Goal: Transaction & Acquisition: Purchase product/service

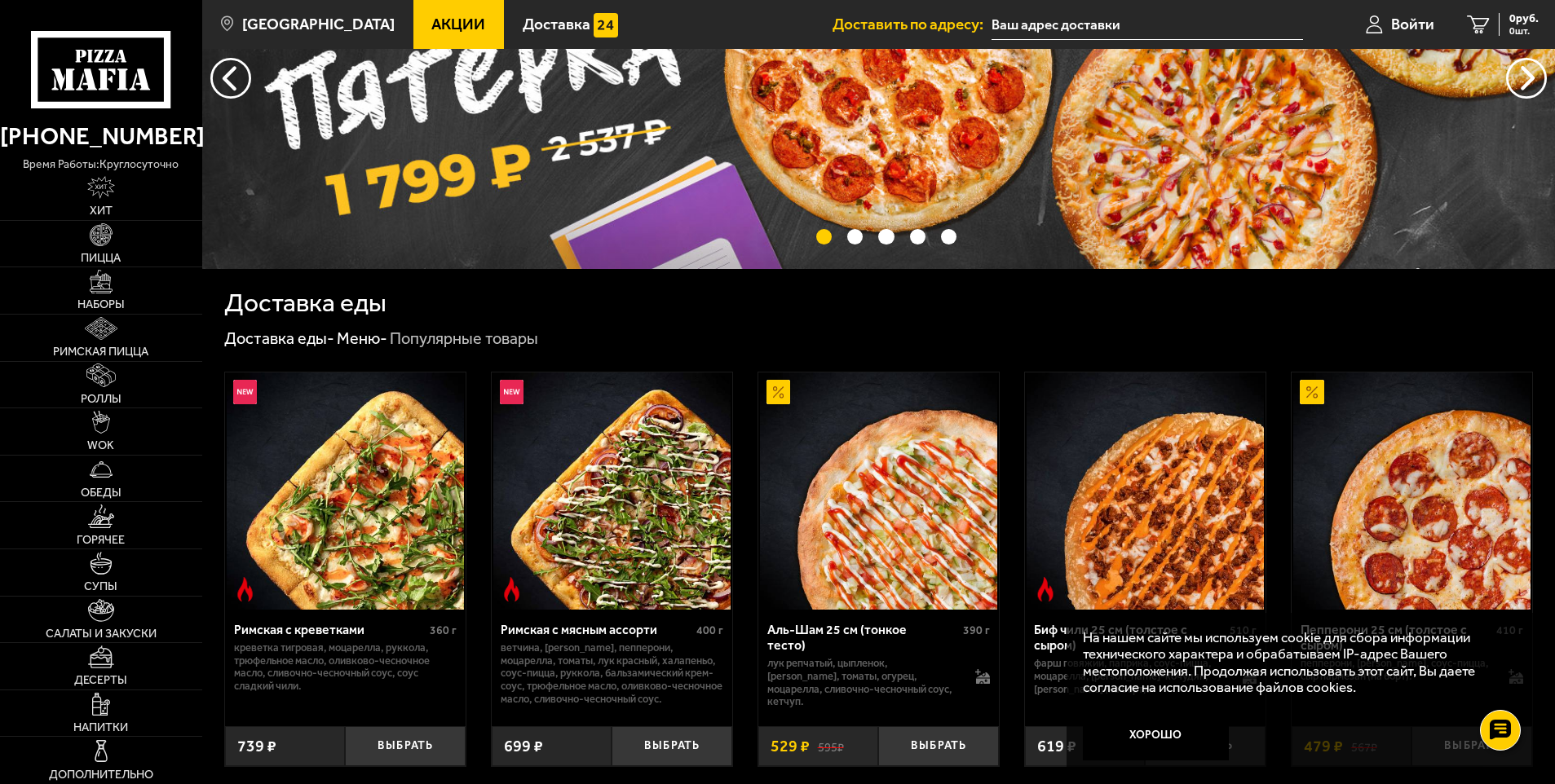
scroll to position [82, 0]
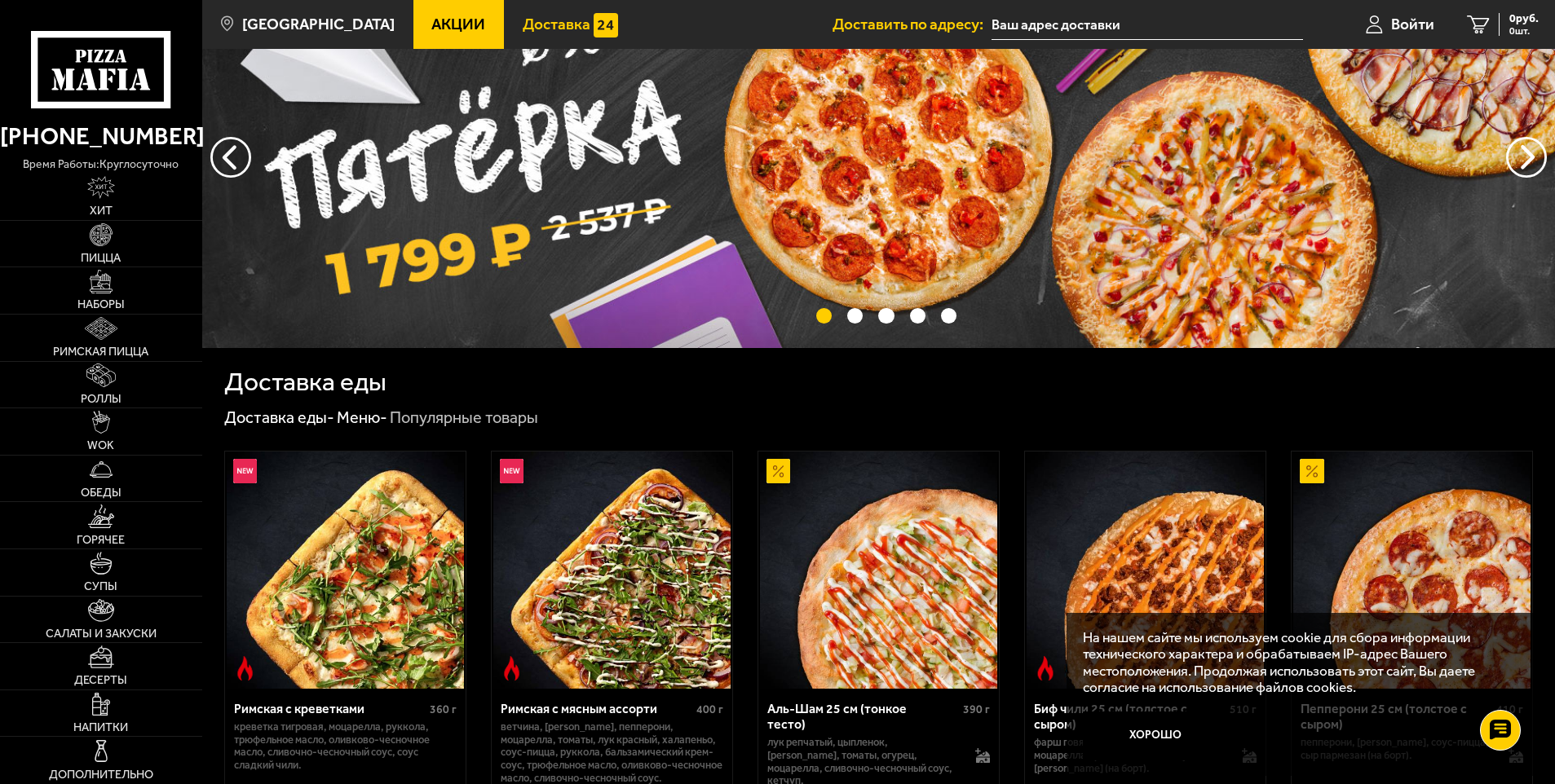
click at [523, 26] on span "Доставка" at bounding box center [556, 24] width 68 height 15
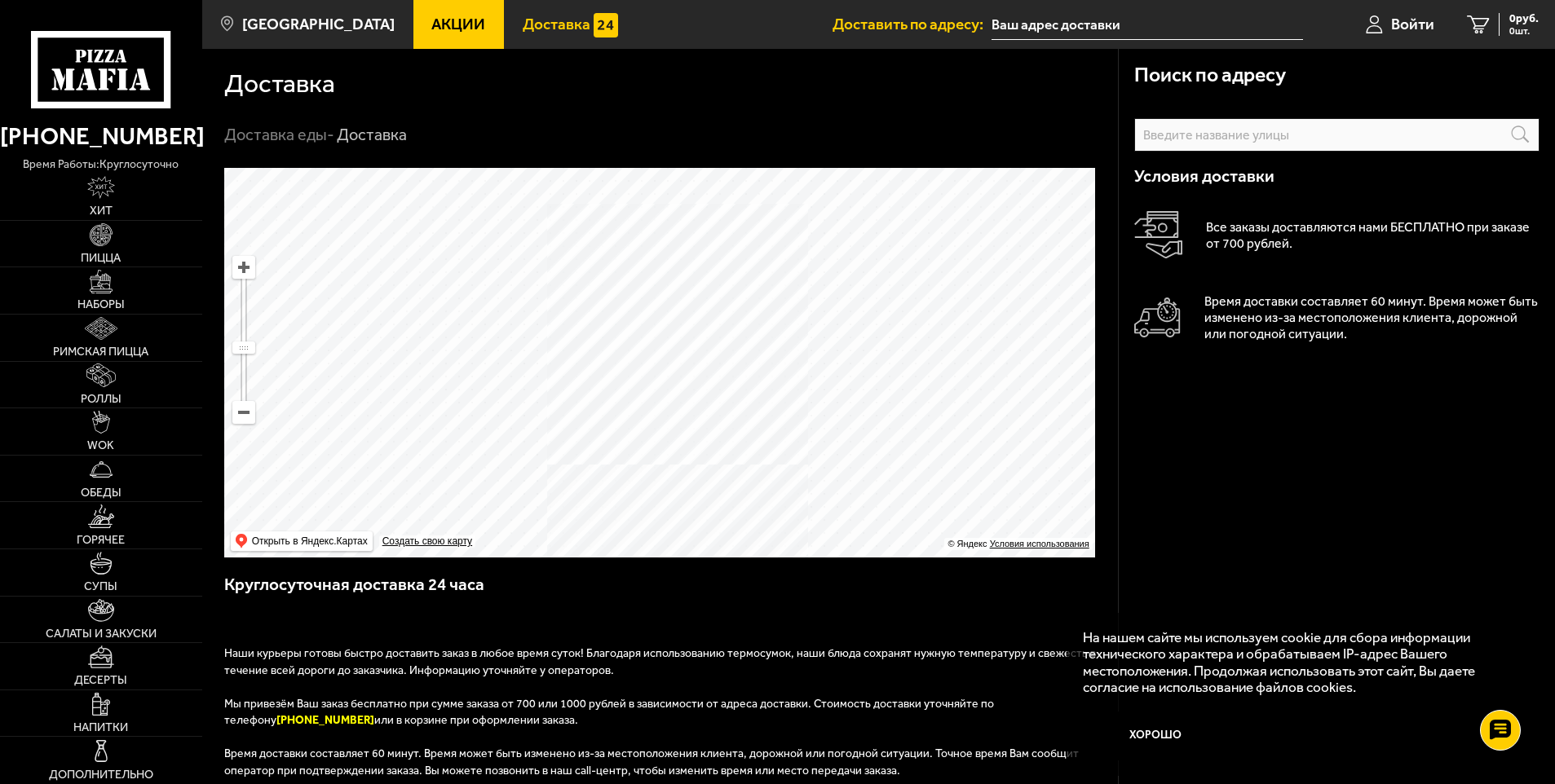
click at [430, 11] on link "Акции" at bounding box center [459, 24] width 92 height 49
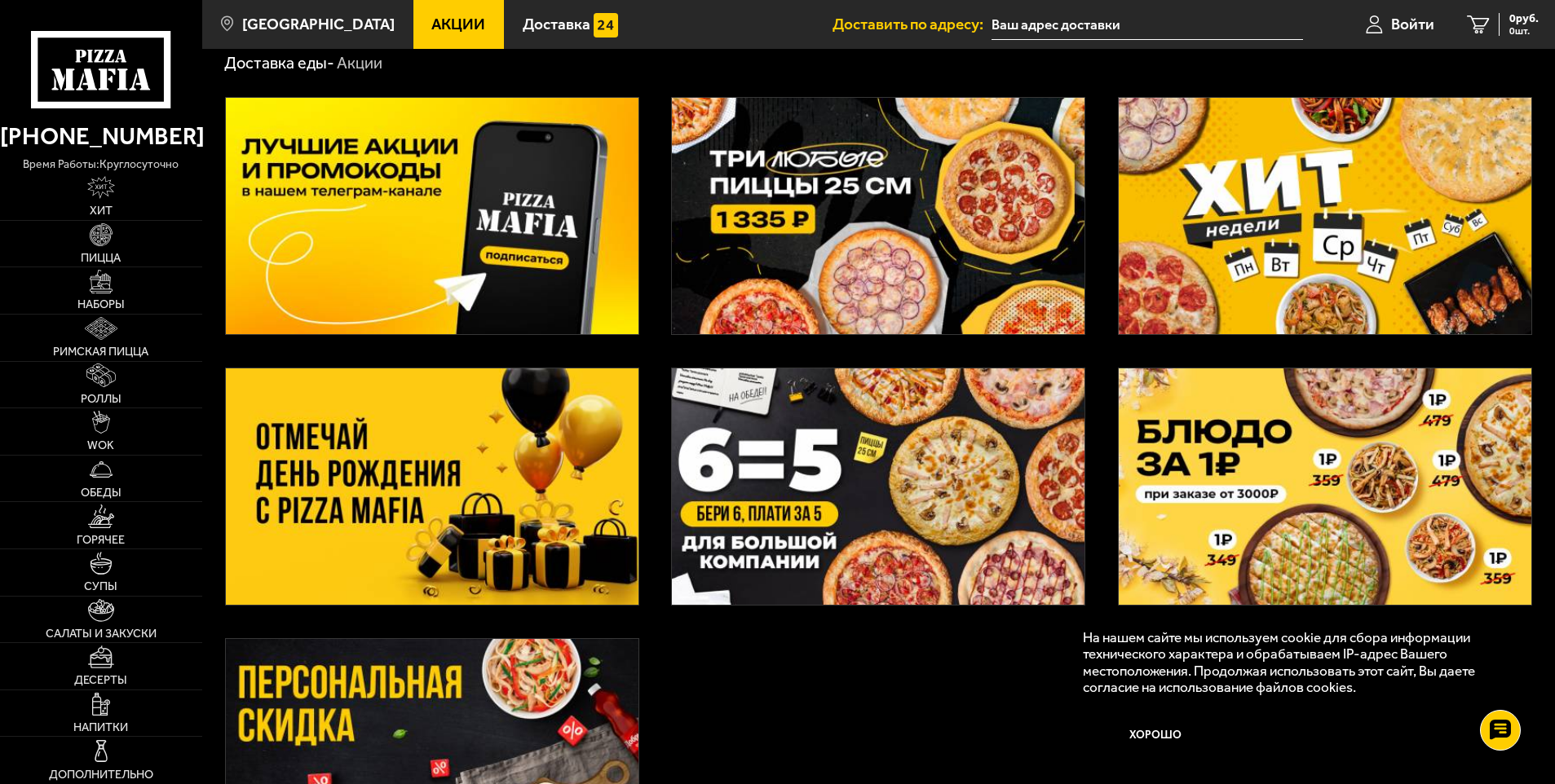
scroll to position [82, 0]
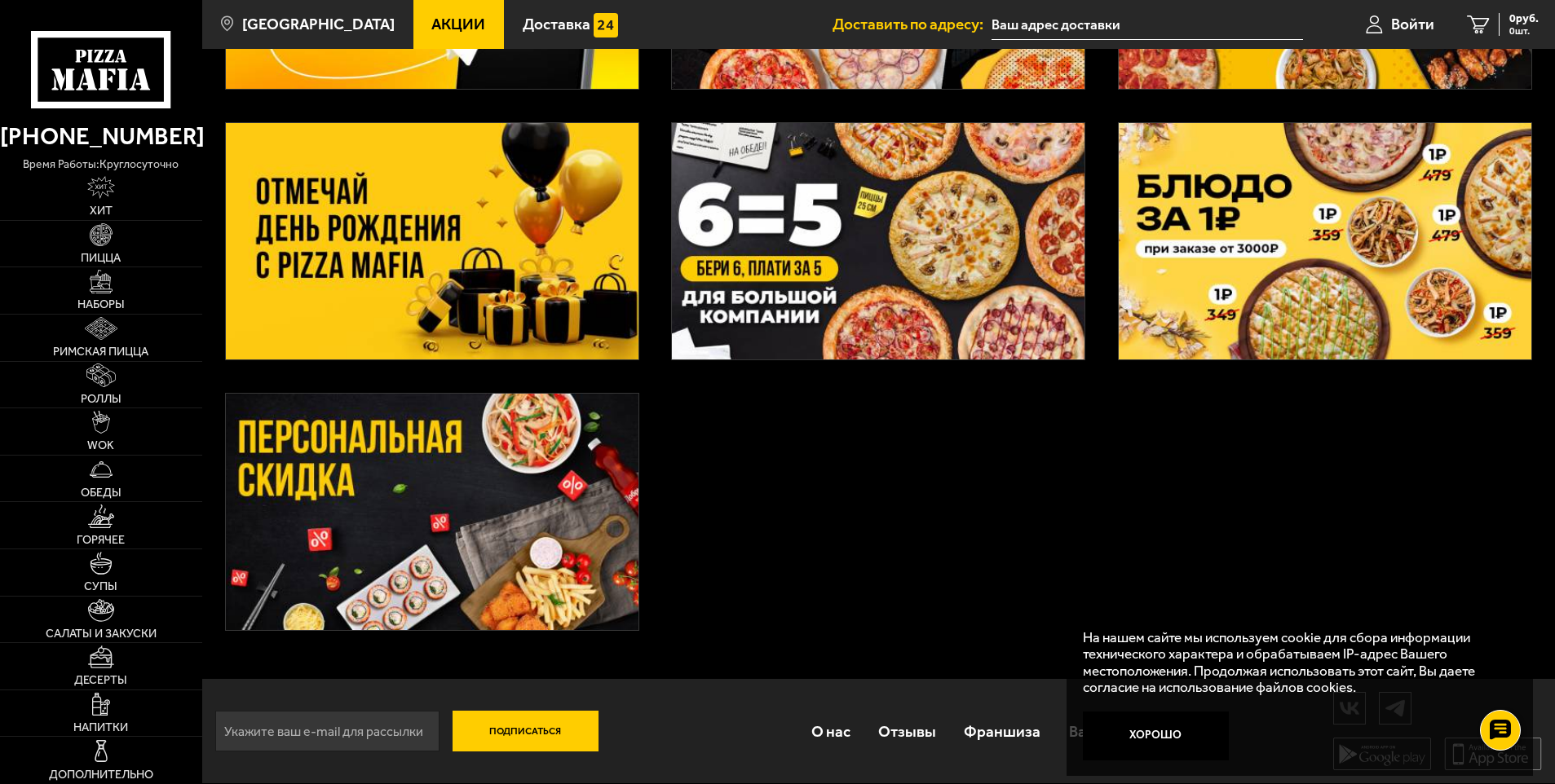
click at [783, 302] on img at bounding box center [878, 240] width 413 height 236
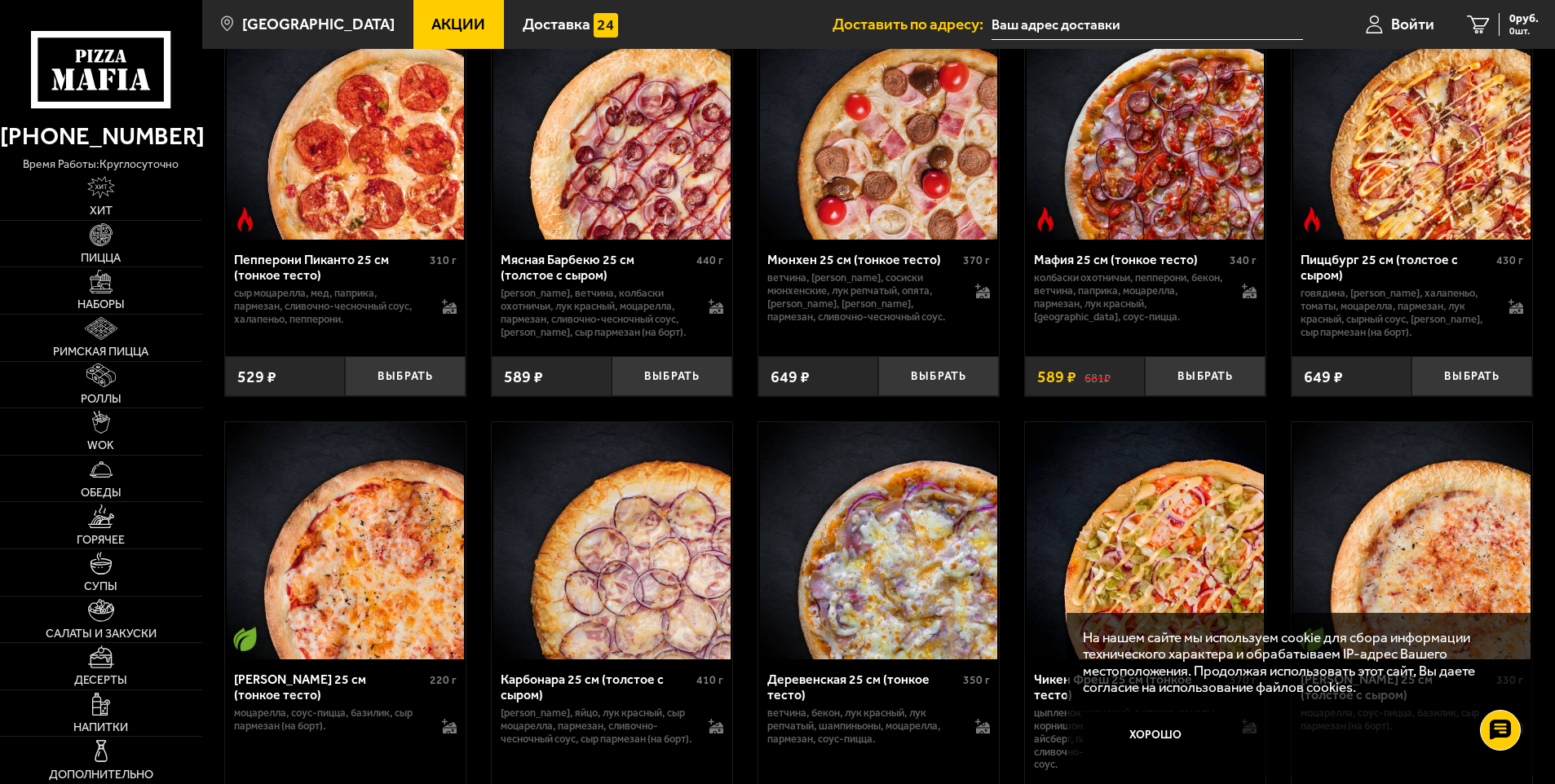
scroll to position [815, 0]
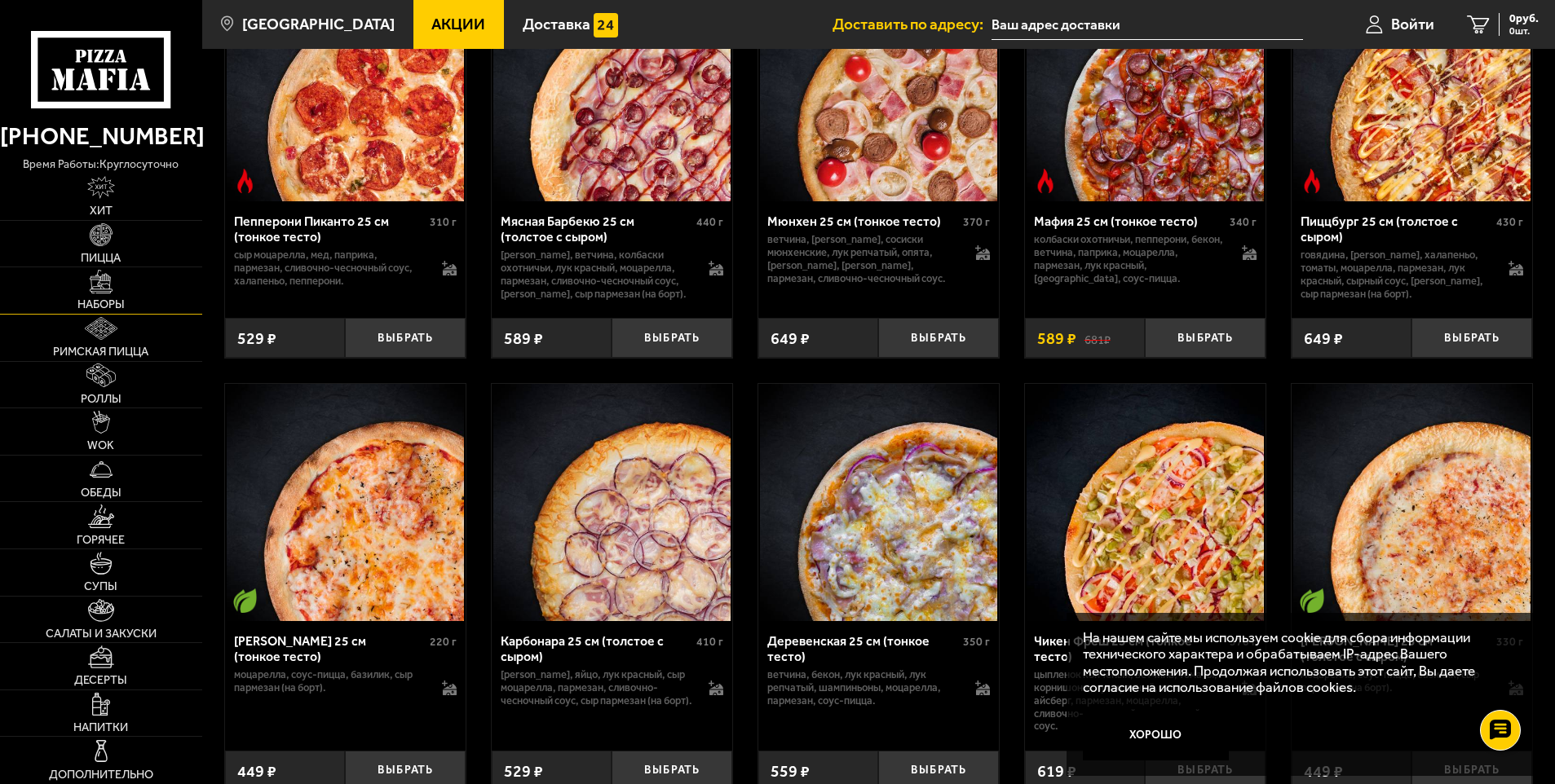
click at [112, 308] on span "Наборы" at bounding box center [101, 305] width 47 height 12
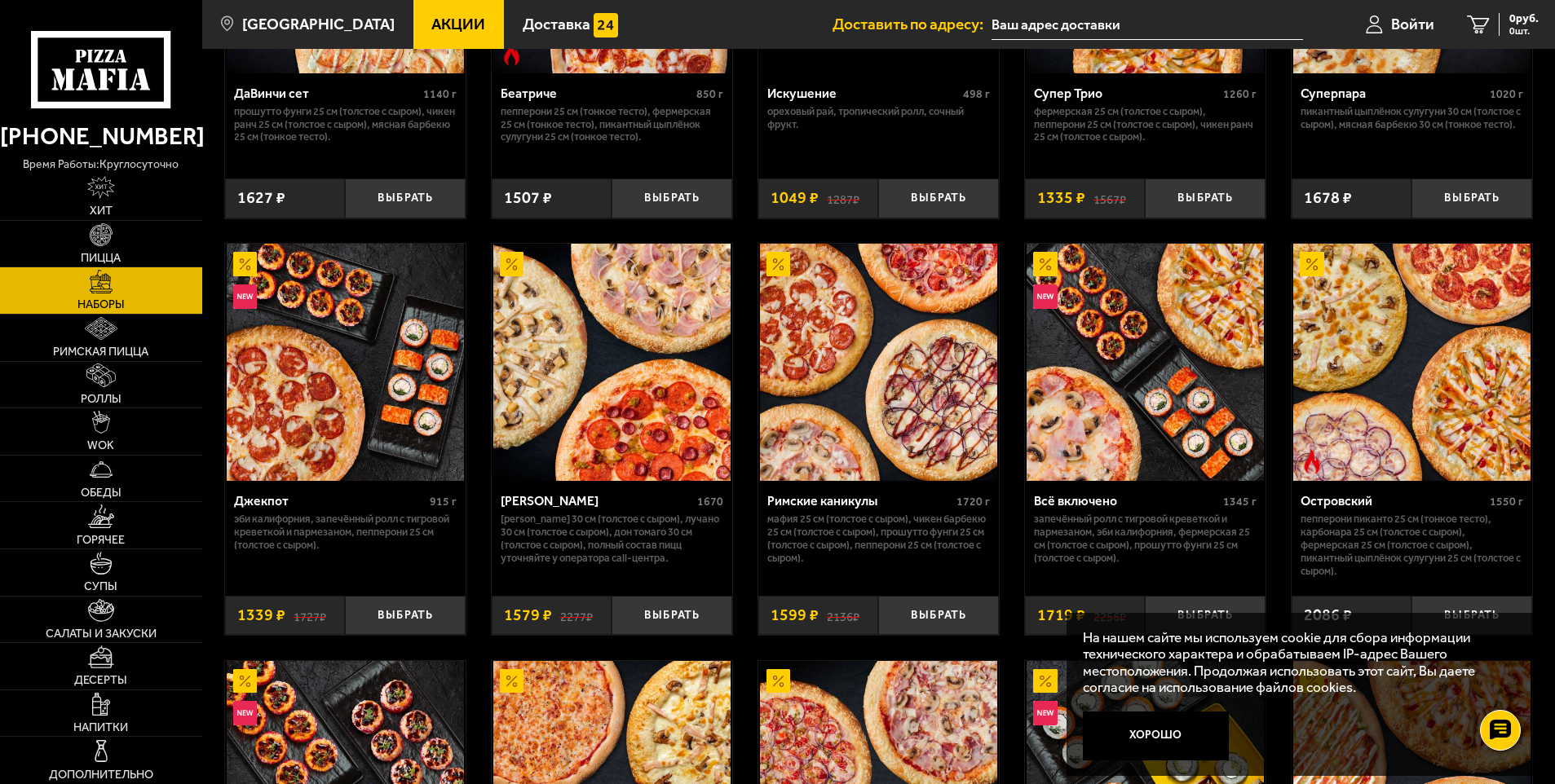
scroll to position [1223, 0]
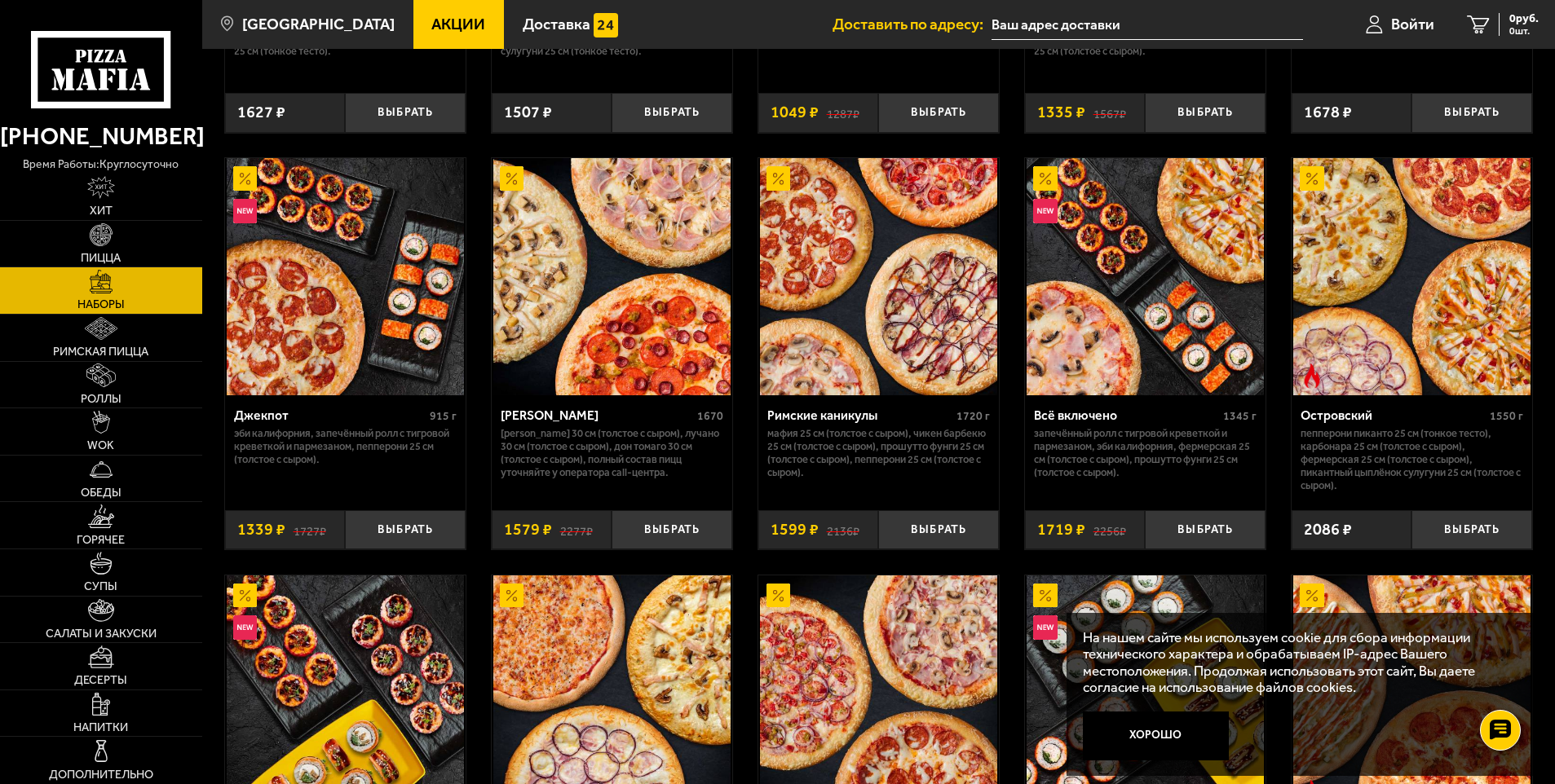
click at [118, 69] on icon at bounding box center [101, 70] width 140 height 77
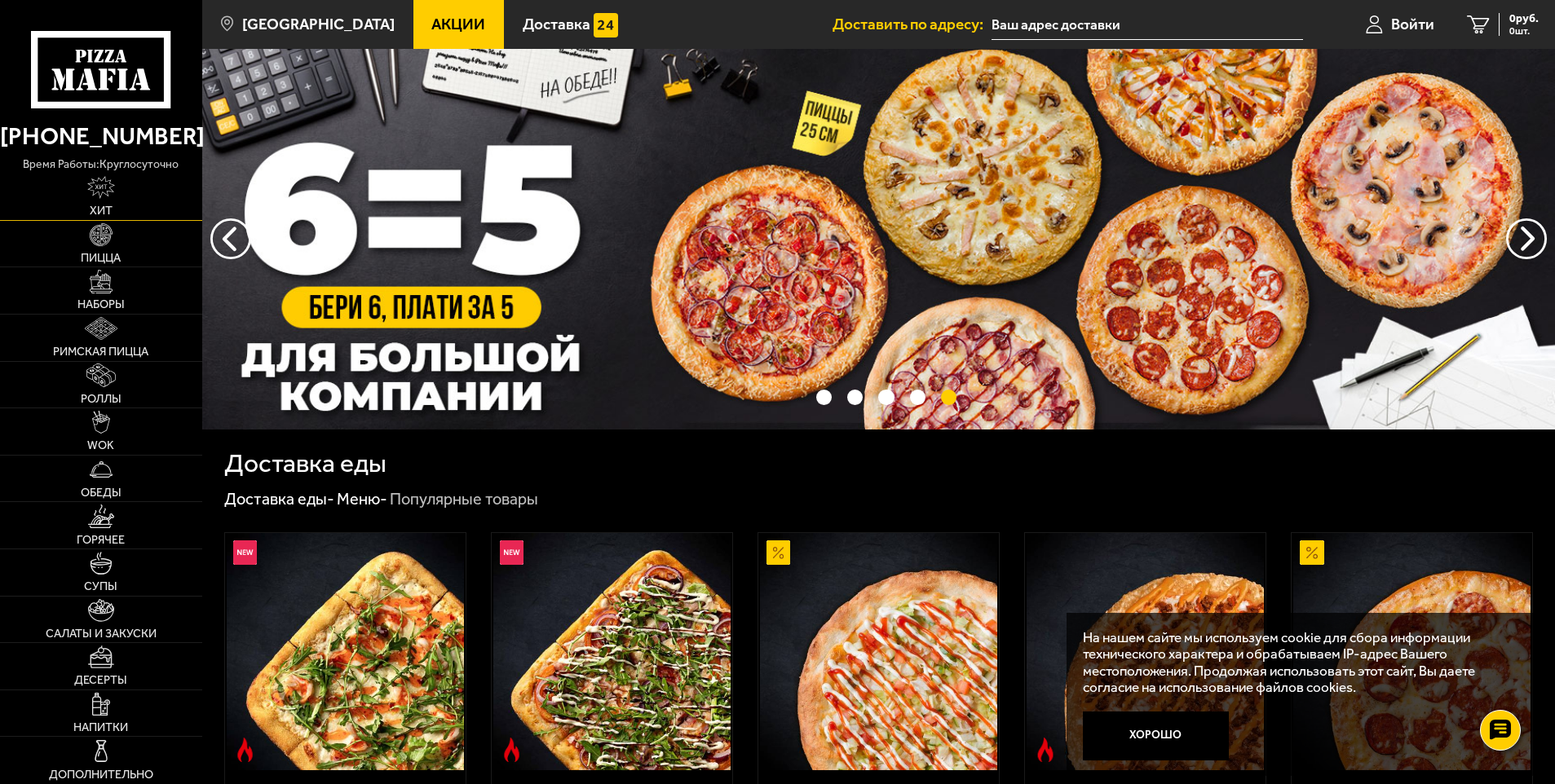
click at [98, 185] on img at bounding box center [101, 187] width 28 height 23
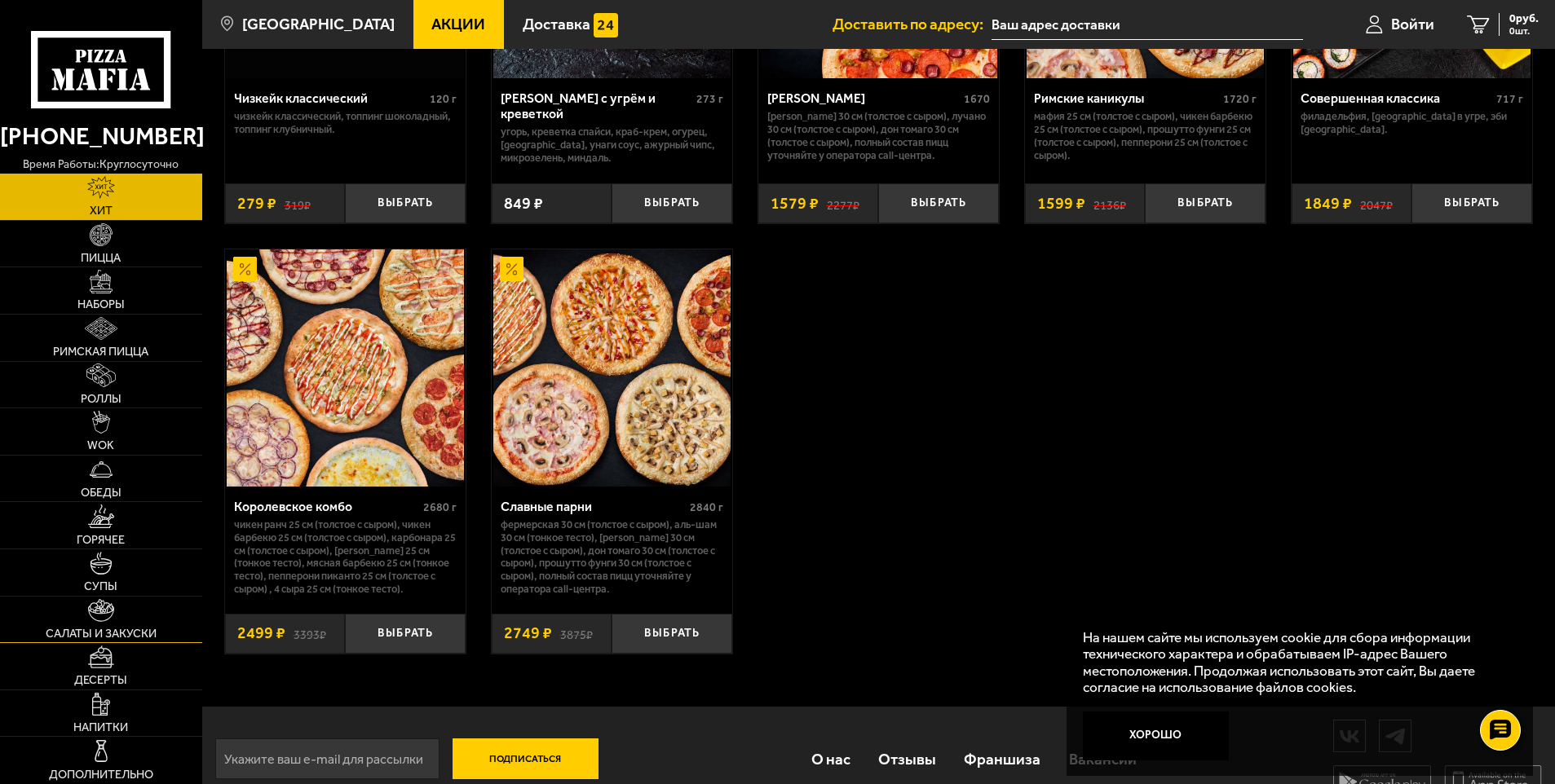
scroll to position [1213, 0]
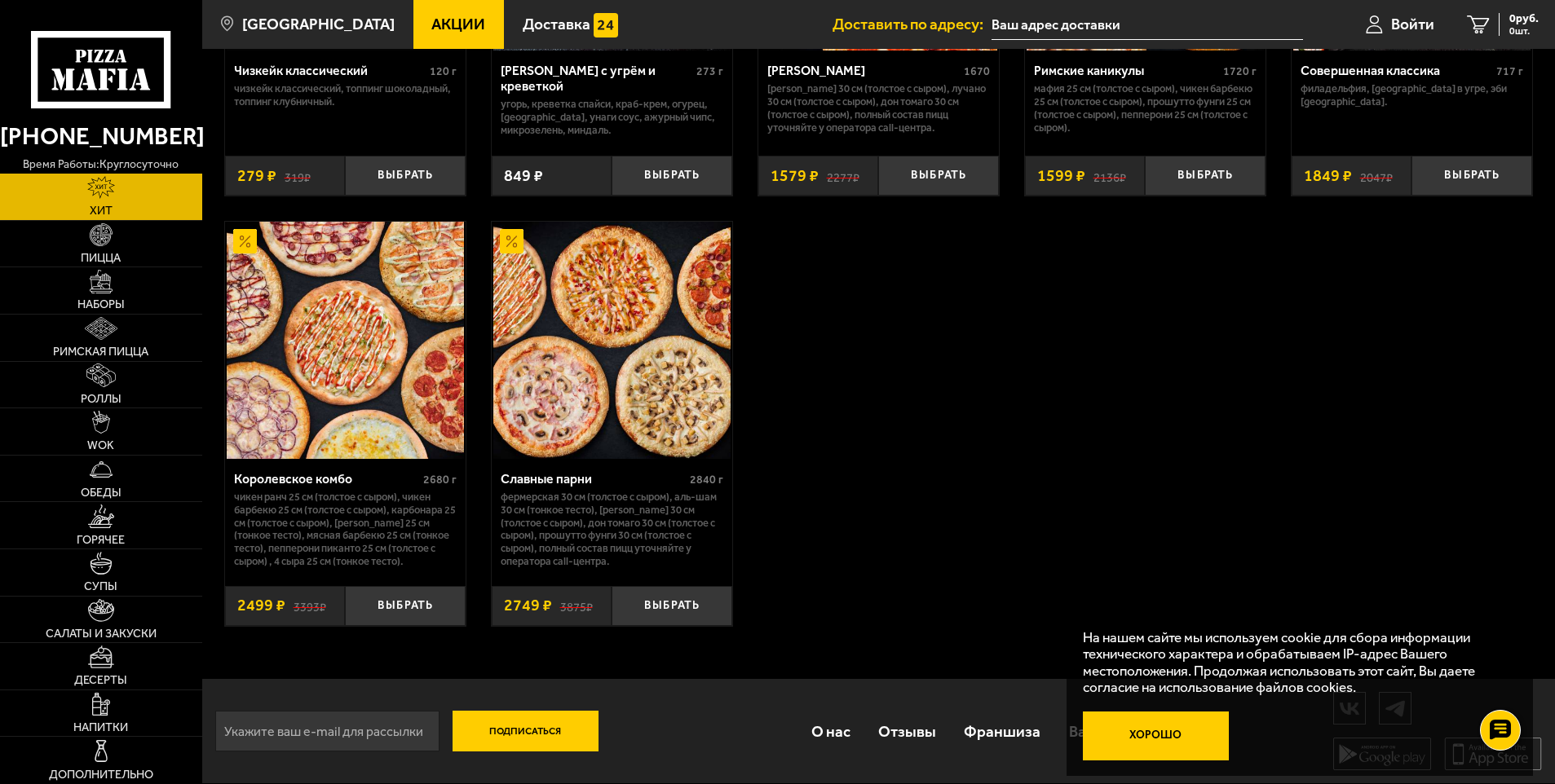
click at [1117, 739] on button "Хорошо" at bounding box center [1156, 736] width 146 height 49
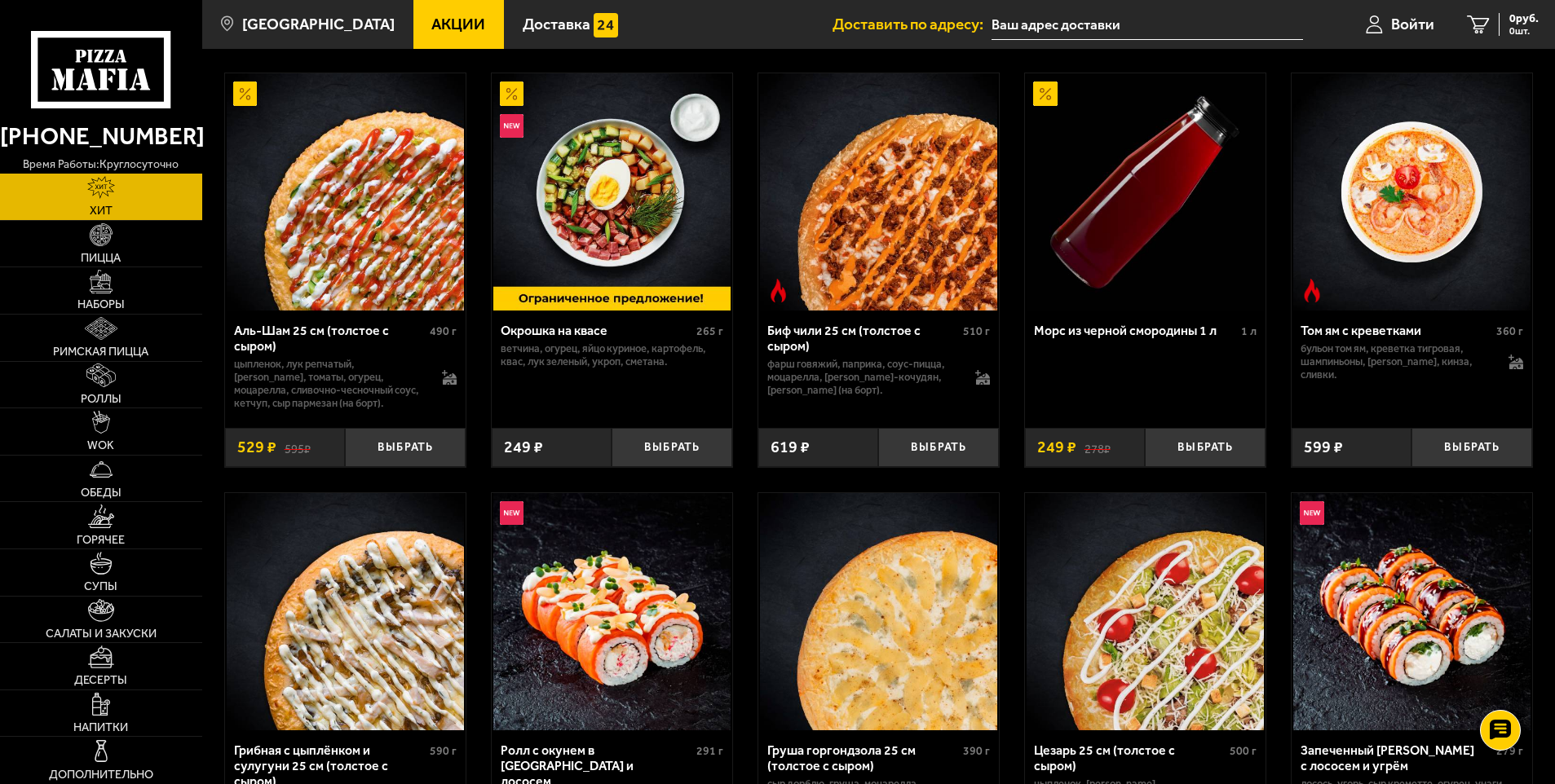
scroll to position [0, 0]
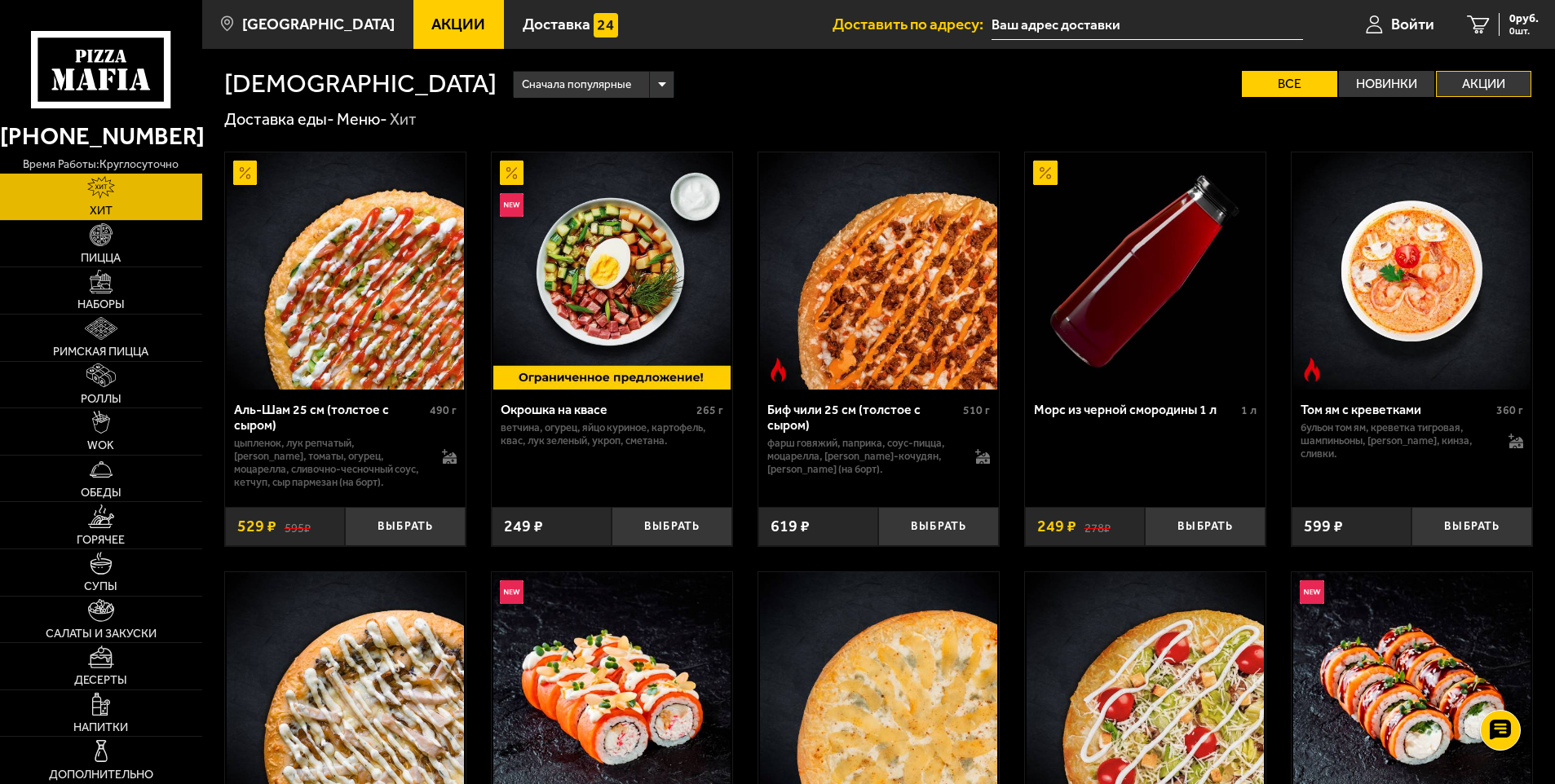
click at [1480, 82] on label "Акции" at bounding box center [1484, 83] width 96 height 26
click at [0, 0] on input "Акции" at bounding box center [0, 0] width 0 height 0
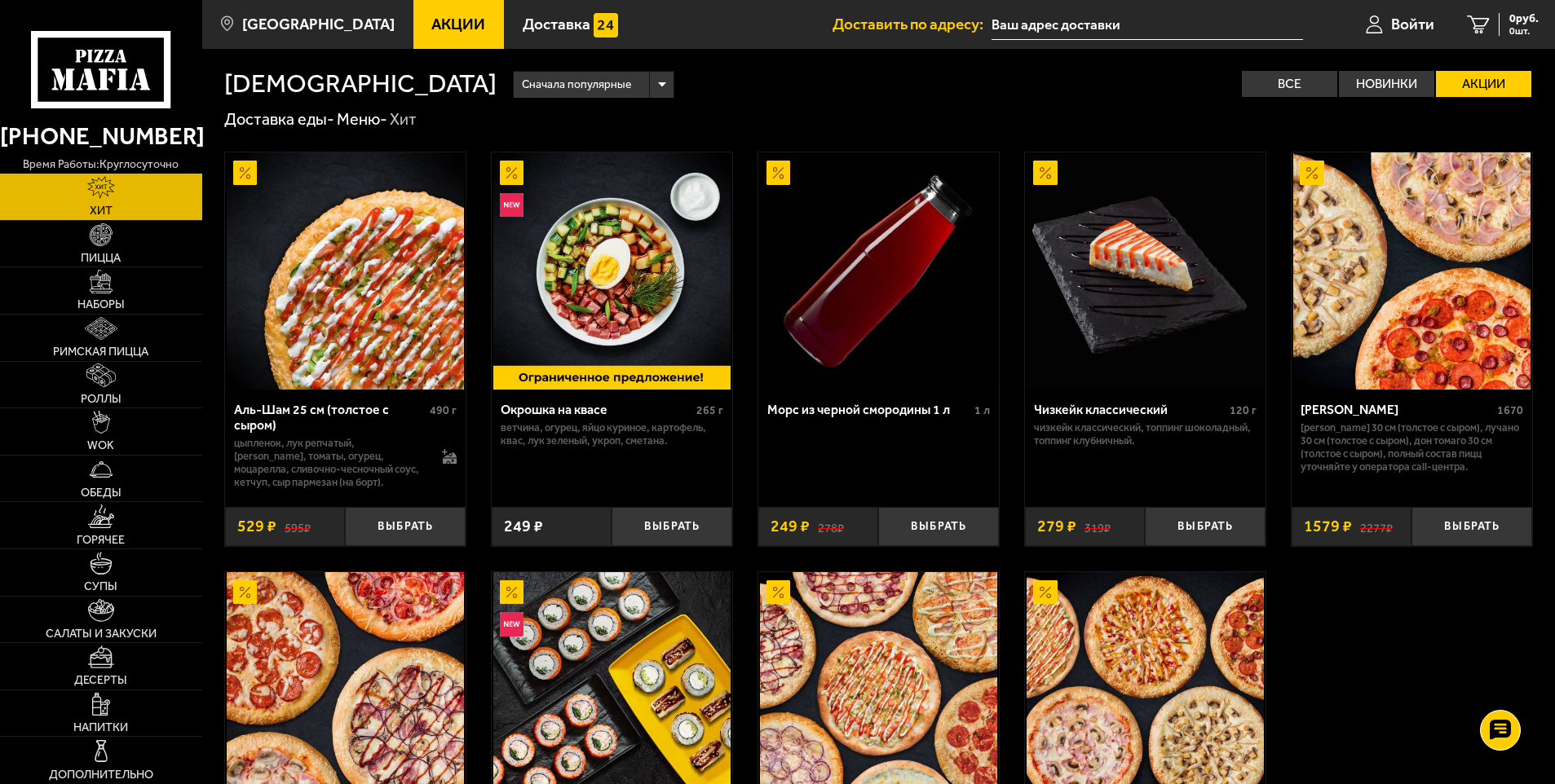
click at [105, 100] on icon at bounding box center [101, 70] width 140 height 77
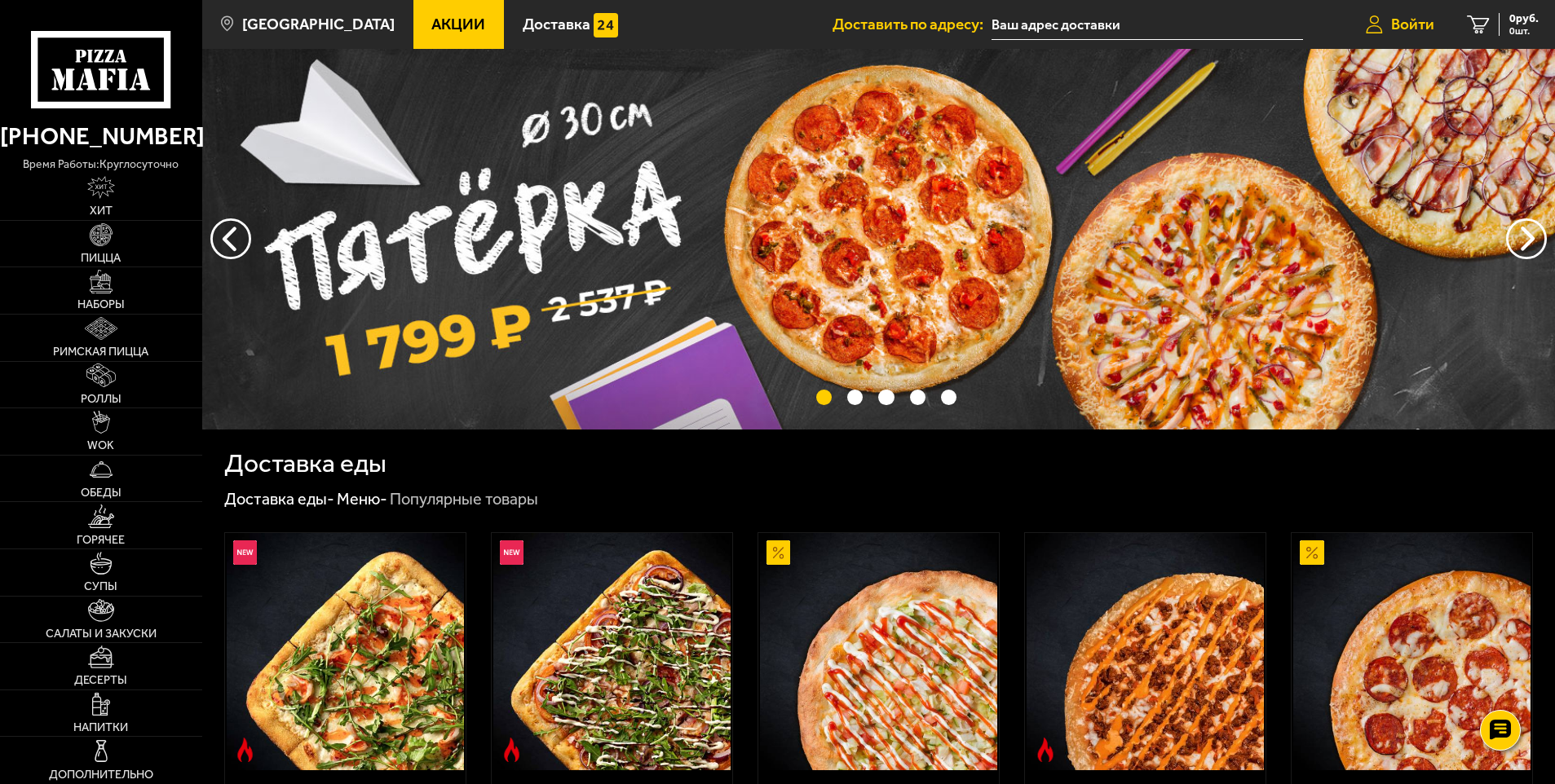
click at [1387, 18] on link "Войти" at bounding box center [1400, 24] width 101 height 49
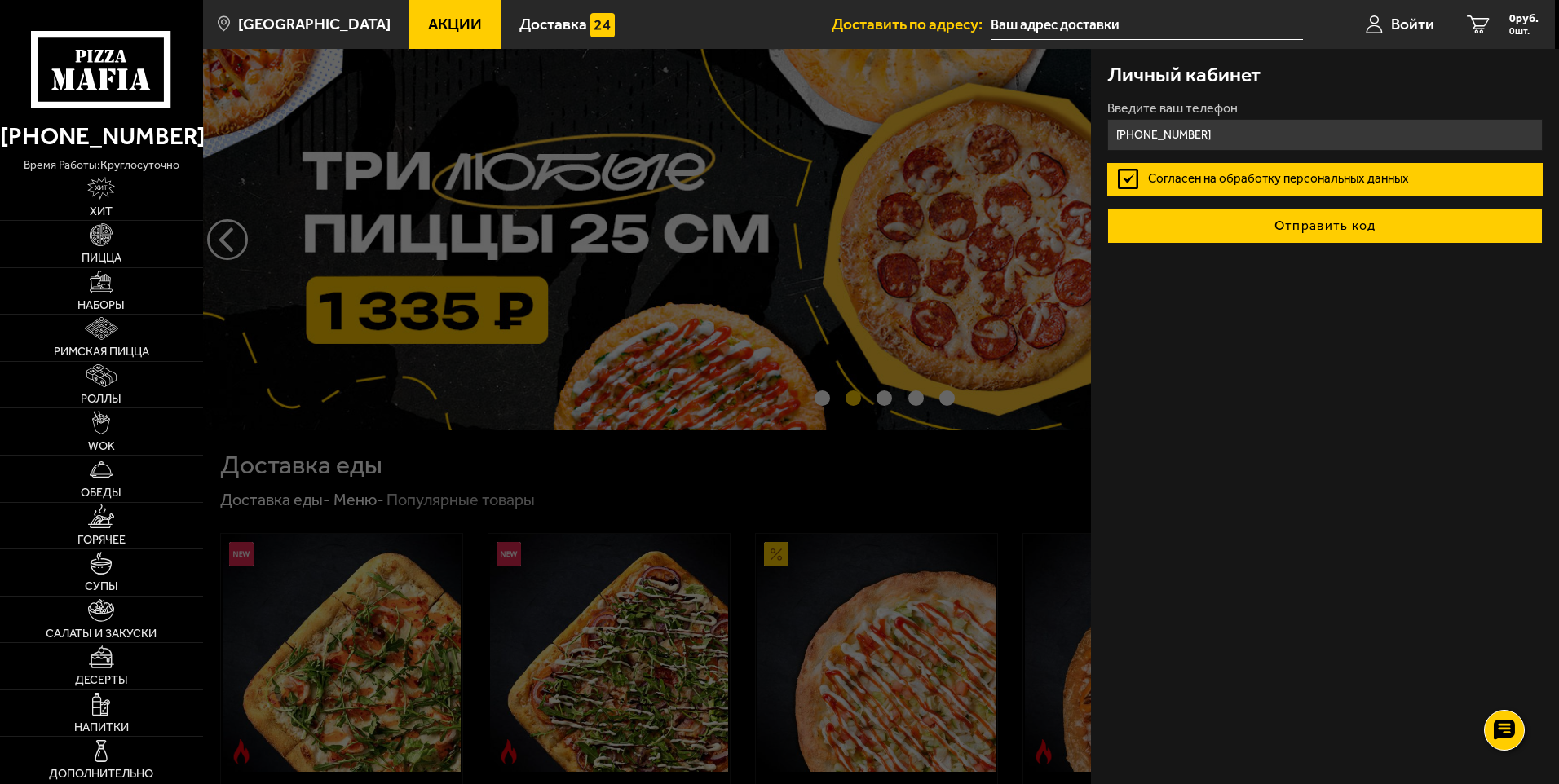
type input "+7 (995) 626-48-80"
click at [1393, 224] on button "Отправить код" at bounding box center [1325, 225] width 435 height 36
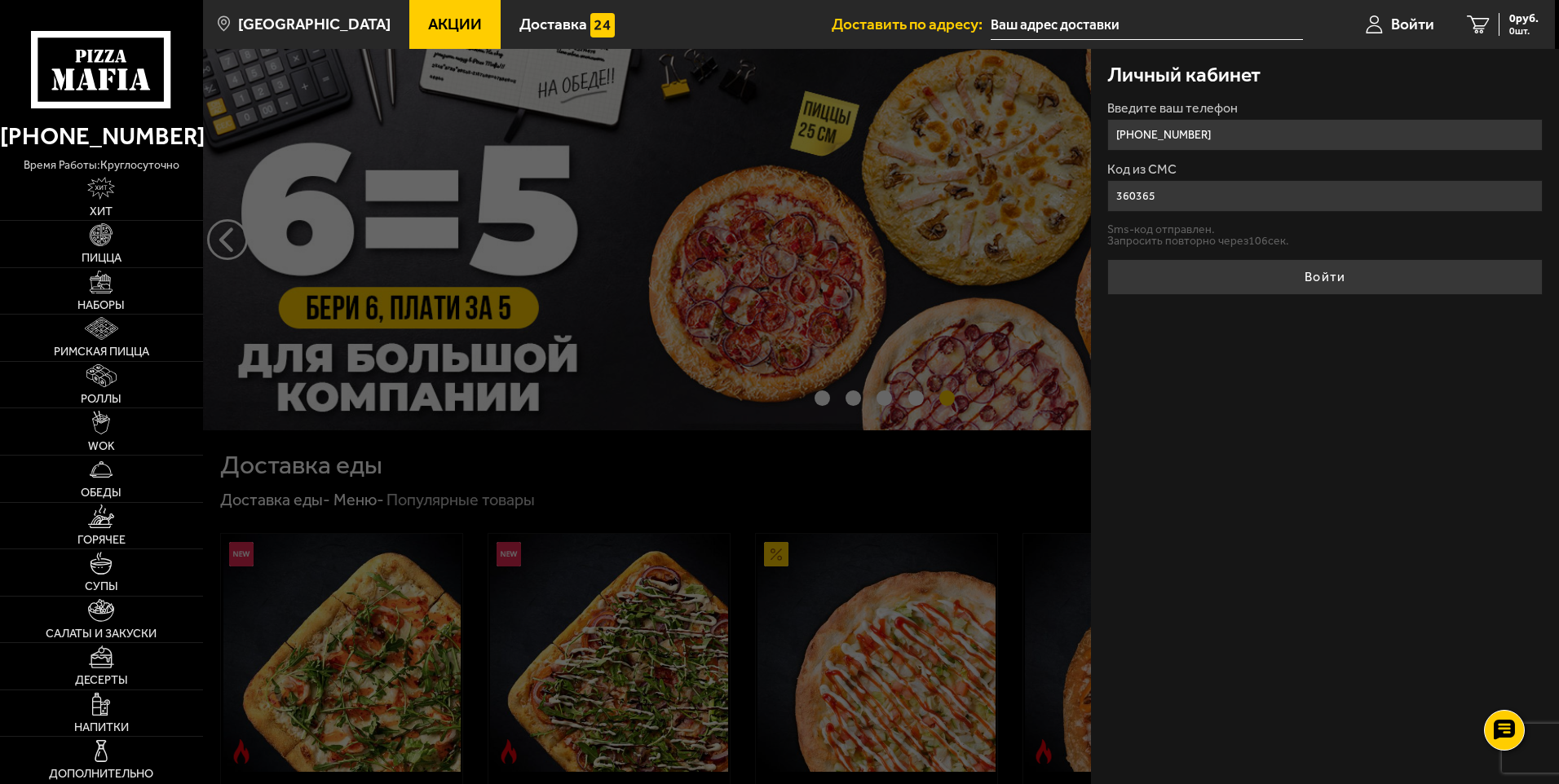
type input "360365"
click at [1107, 260] on button "Войти" at bounding box center [1325, 277] width 435 height 36
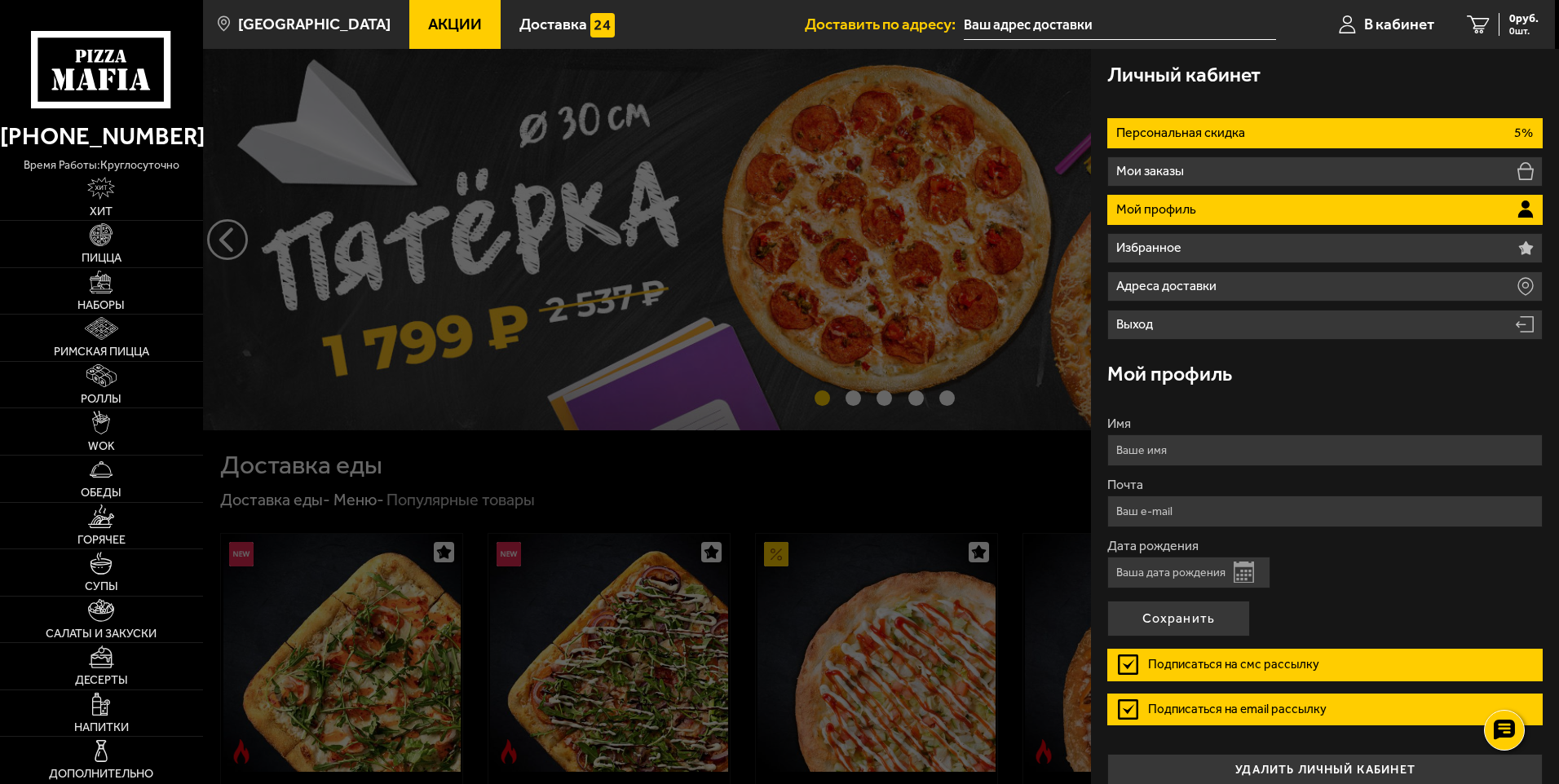
click at [1193, 133] on p "Персональная скидка" at bounding box center [1182, 133] width 133 height 13
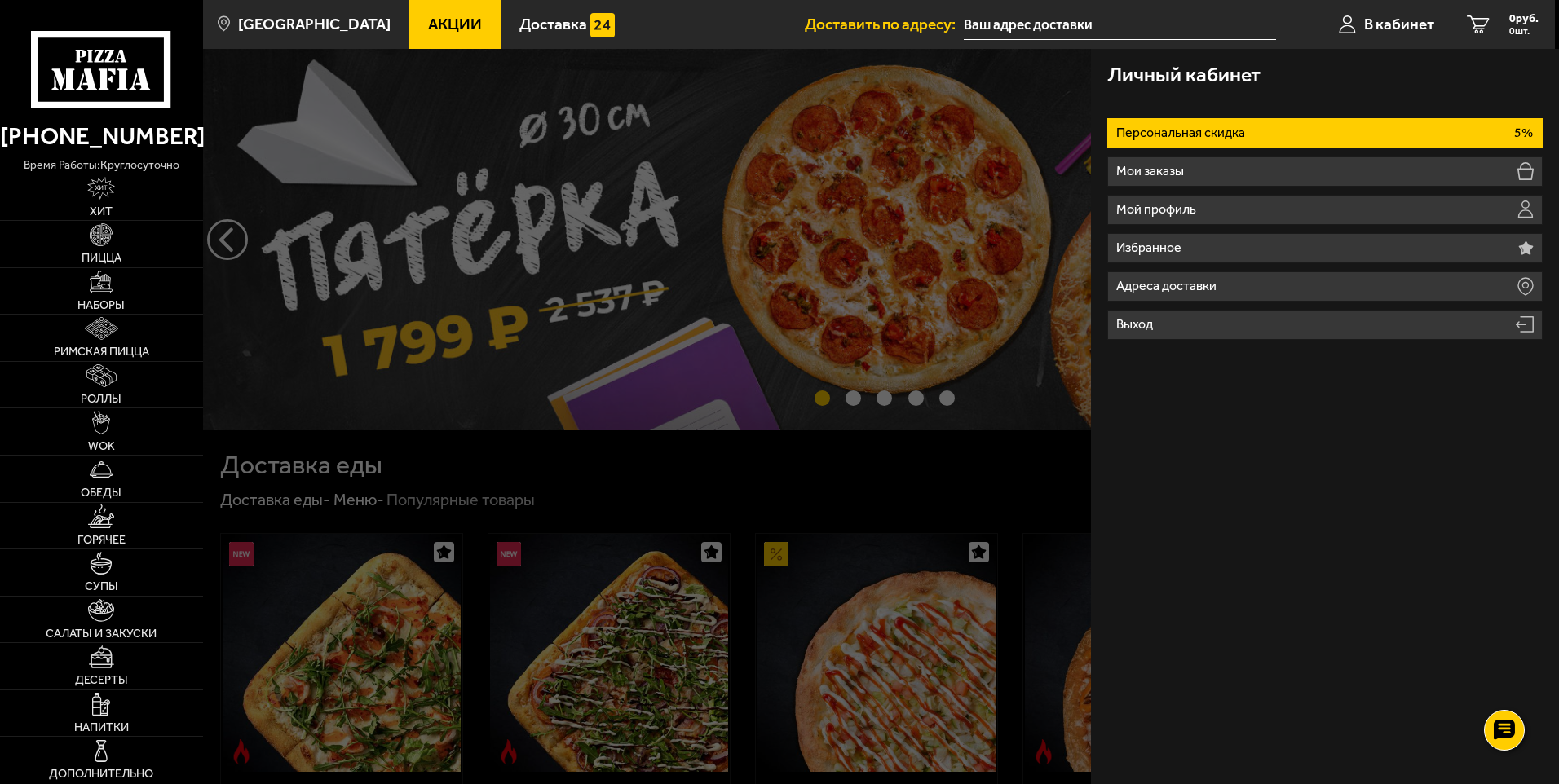
click at [102, 91] on icon at bounding box center [101, 70] width 140 height 77
click at [127, 79] on icon at bounding box center [101, 70] width 140 height 77
click at [555, 27] on span "Доставка" at bounding box center [553, 24] width 68 height 15
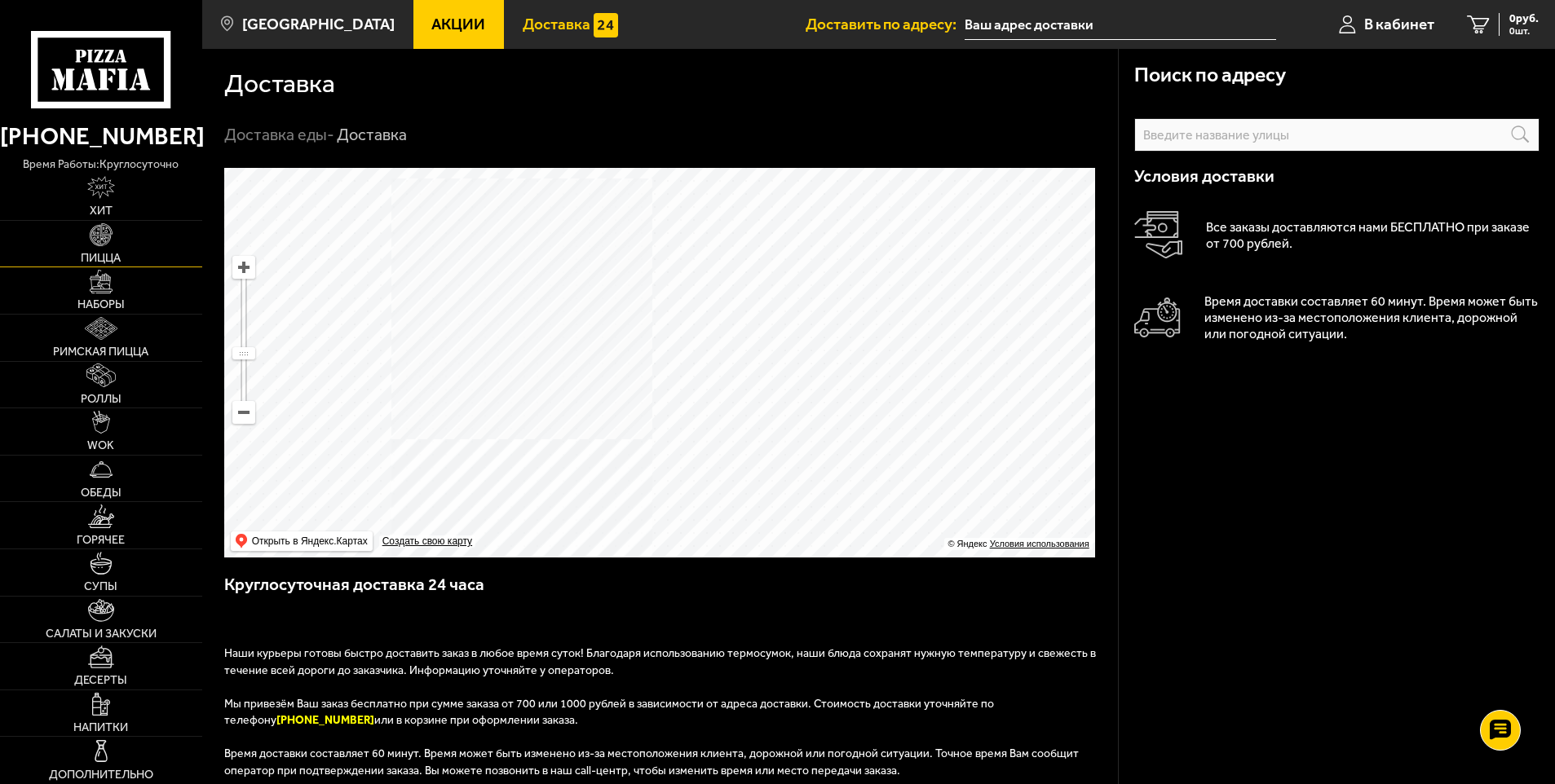
click at [98, 241] on img at bounding box center [101, 234] width 23 height 23
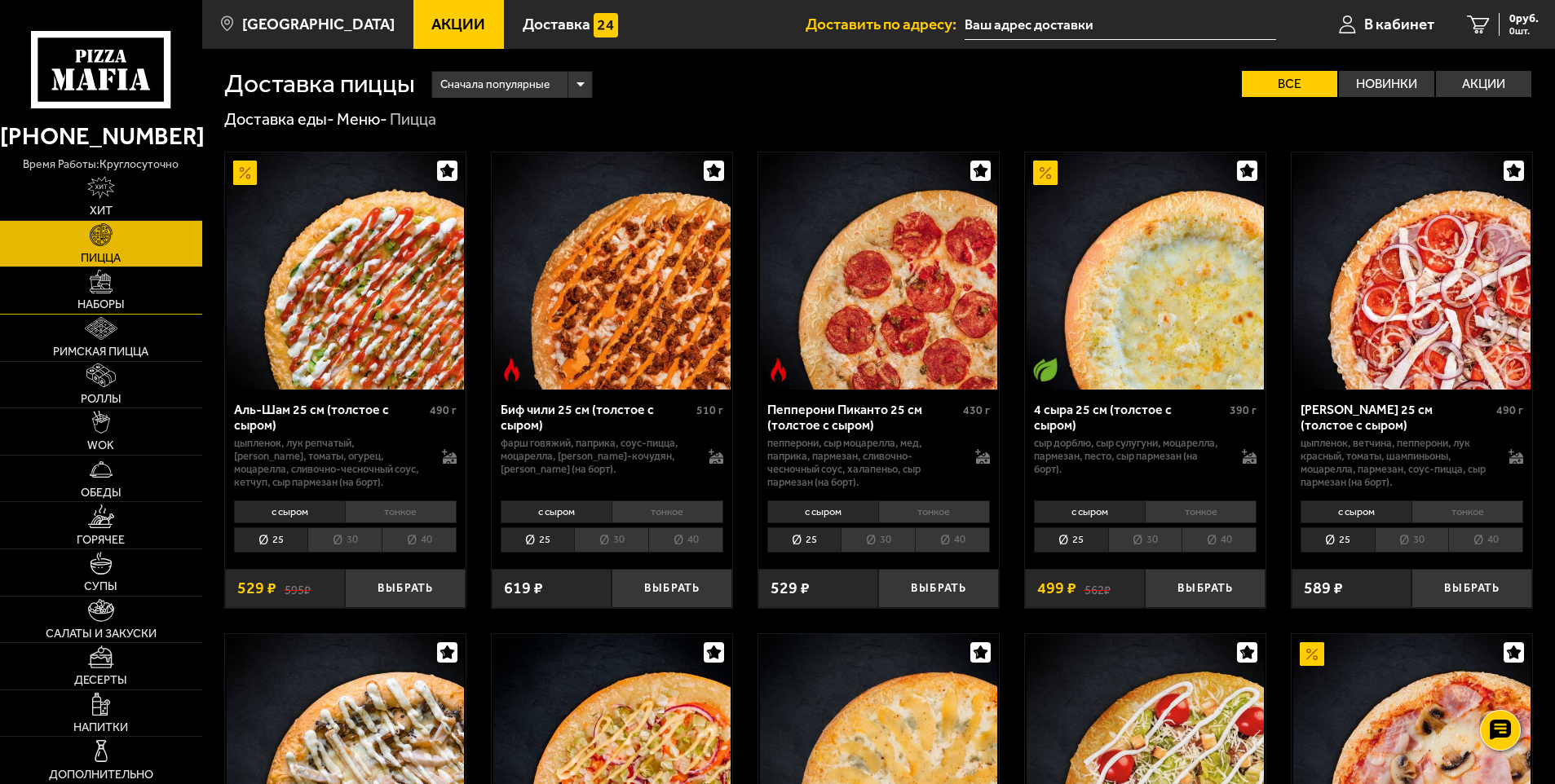
click at [95, 297] on link "Наборы" at bounding box center [101, 290] width 203 height 46
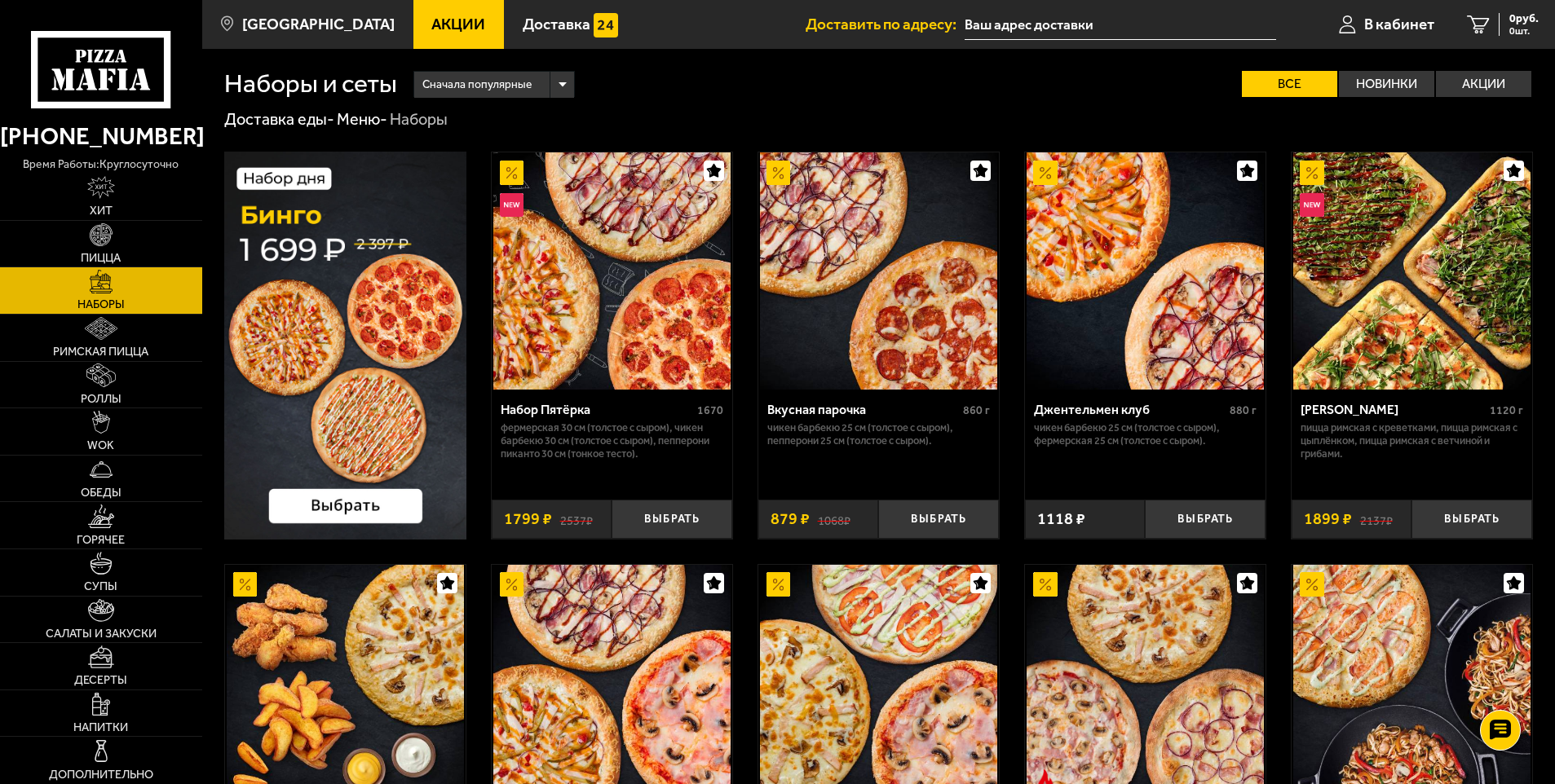
click at [309, 181] on img at bounding box center [345, 345] width 242 height 388
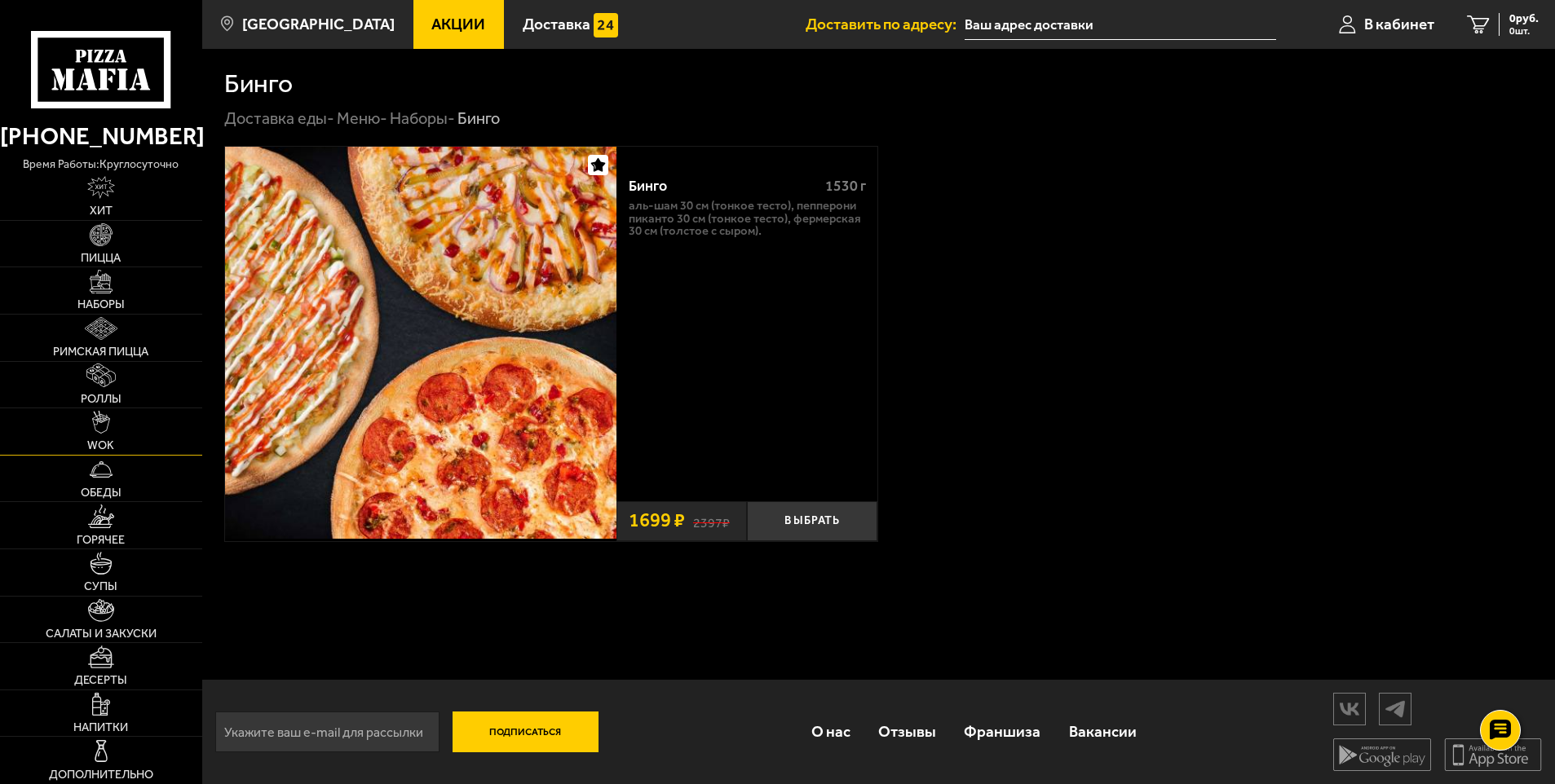
click at [94, 420] on img at bounding box center [101, 422] width 18 height 23
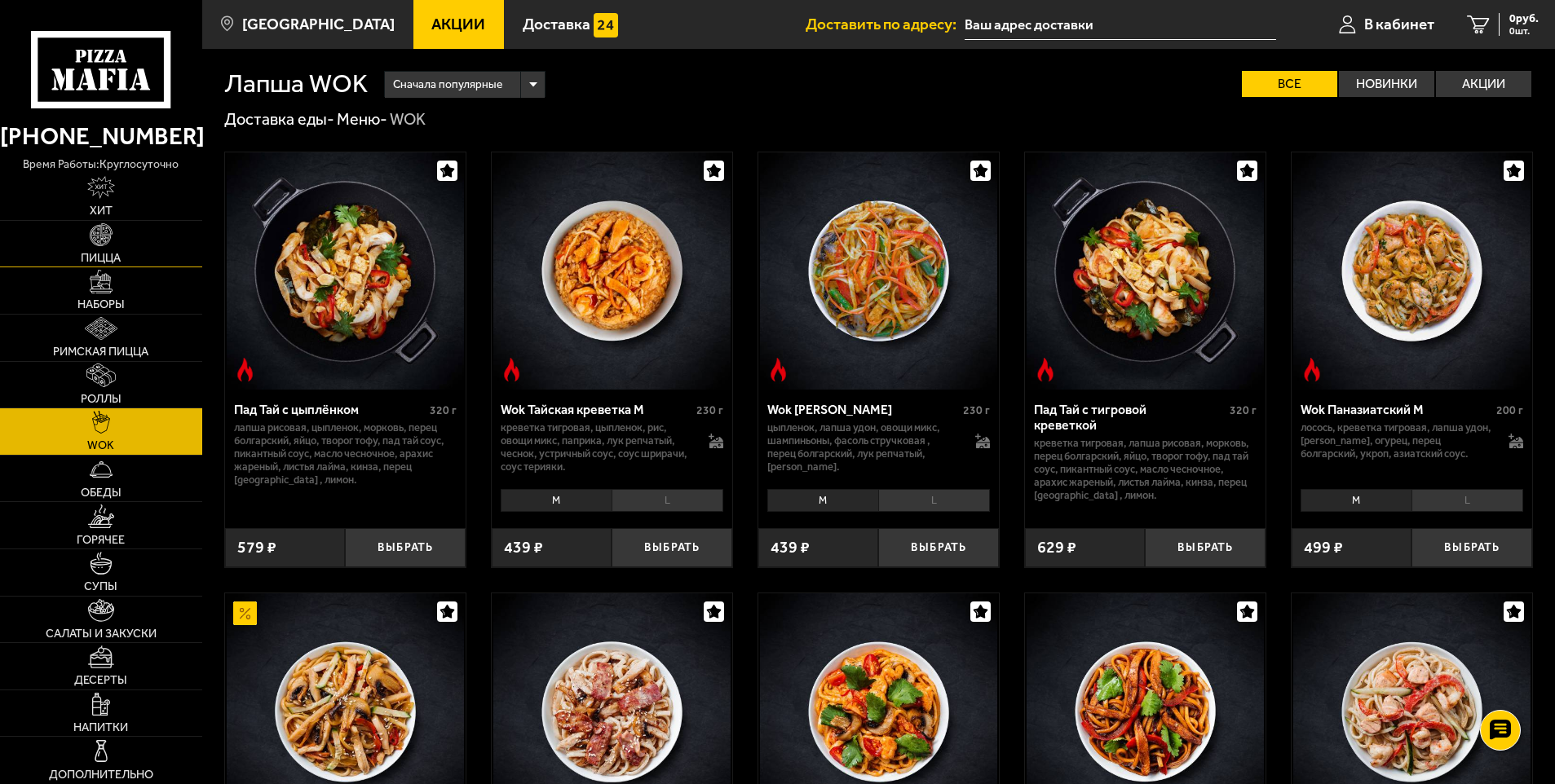
click at [119, 234] on link "Пицца" at bounding box center [101, 244] width 203 height 46
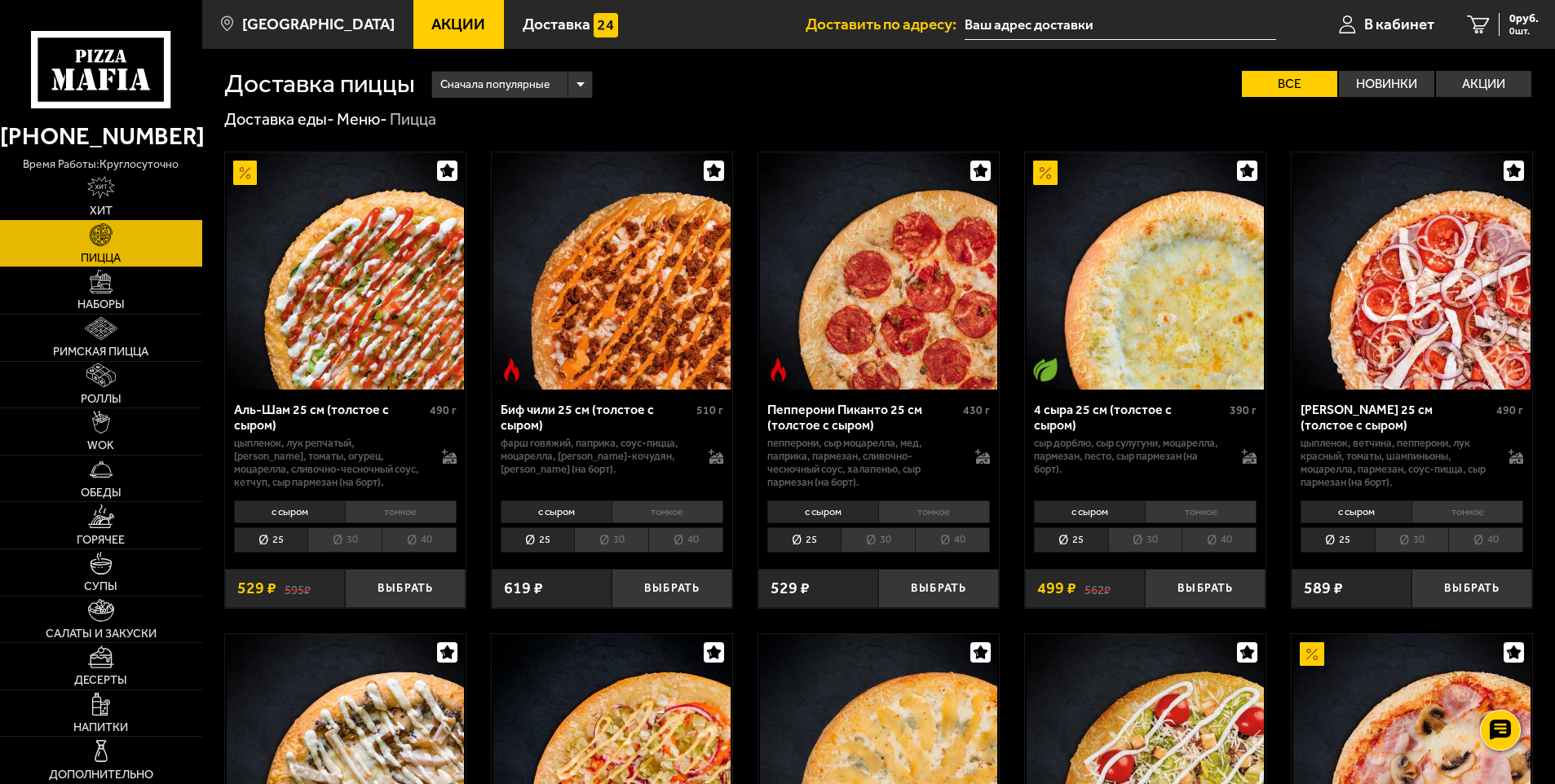
click at [95, 193] on img at bounding box center [101, 187] width 28 height 23
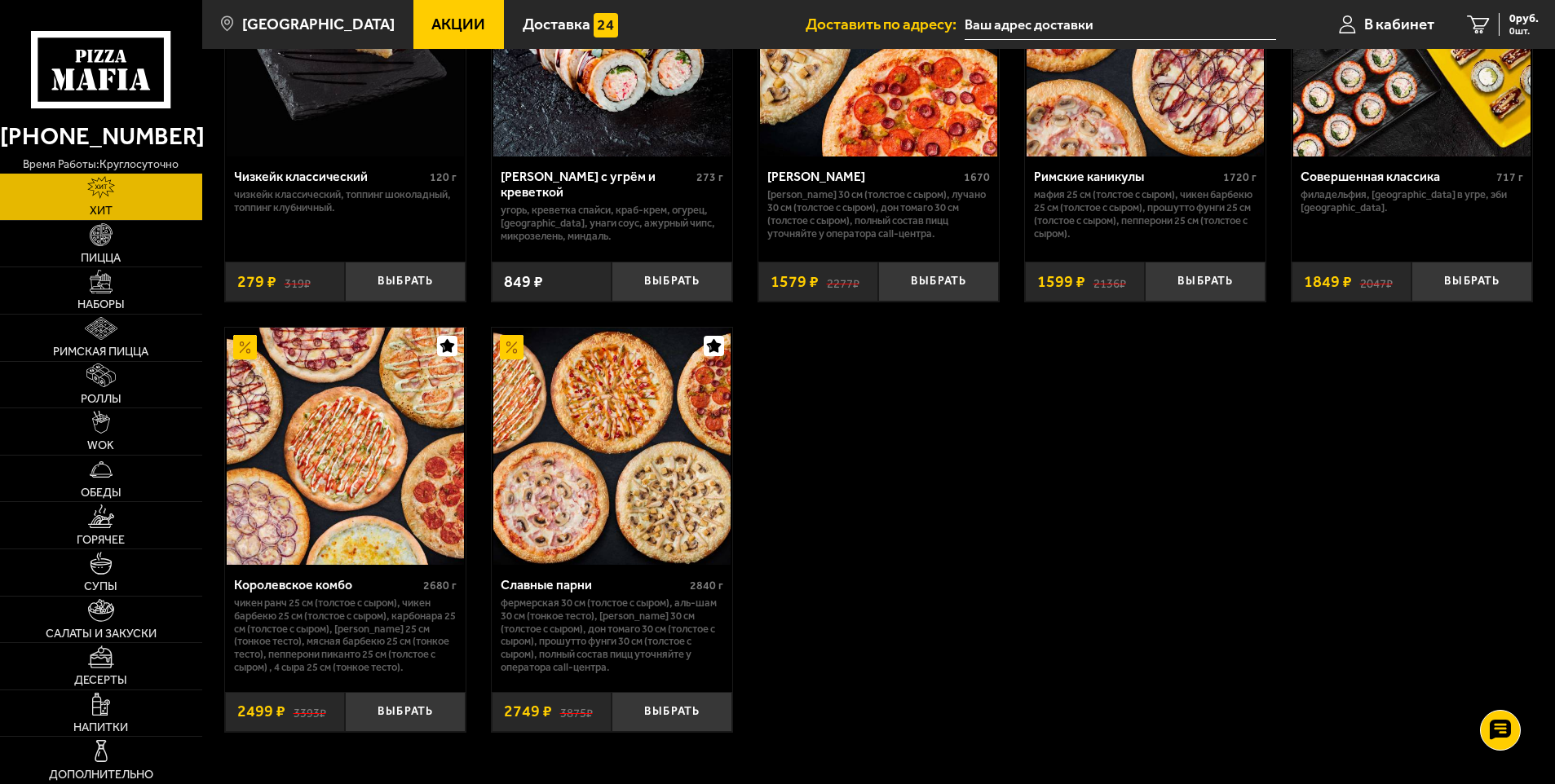
scroll to position [1213, 0]
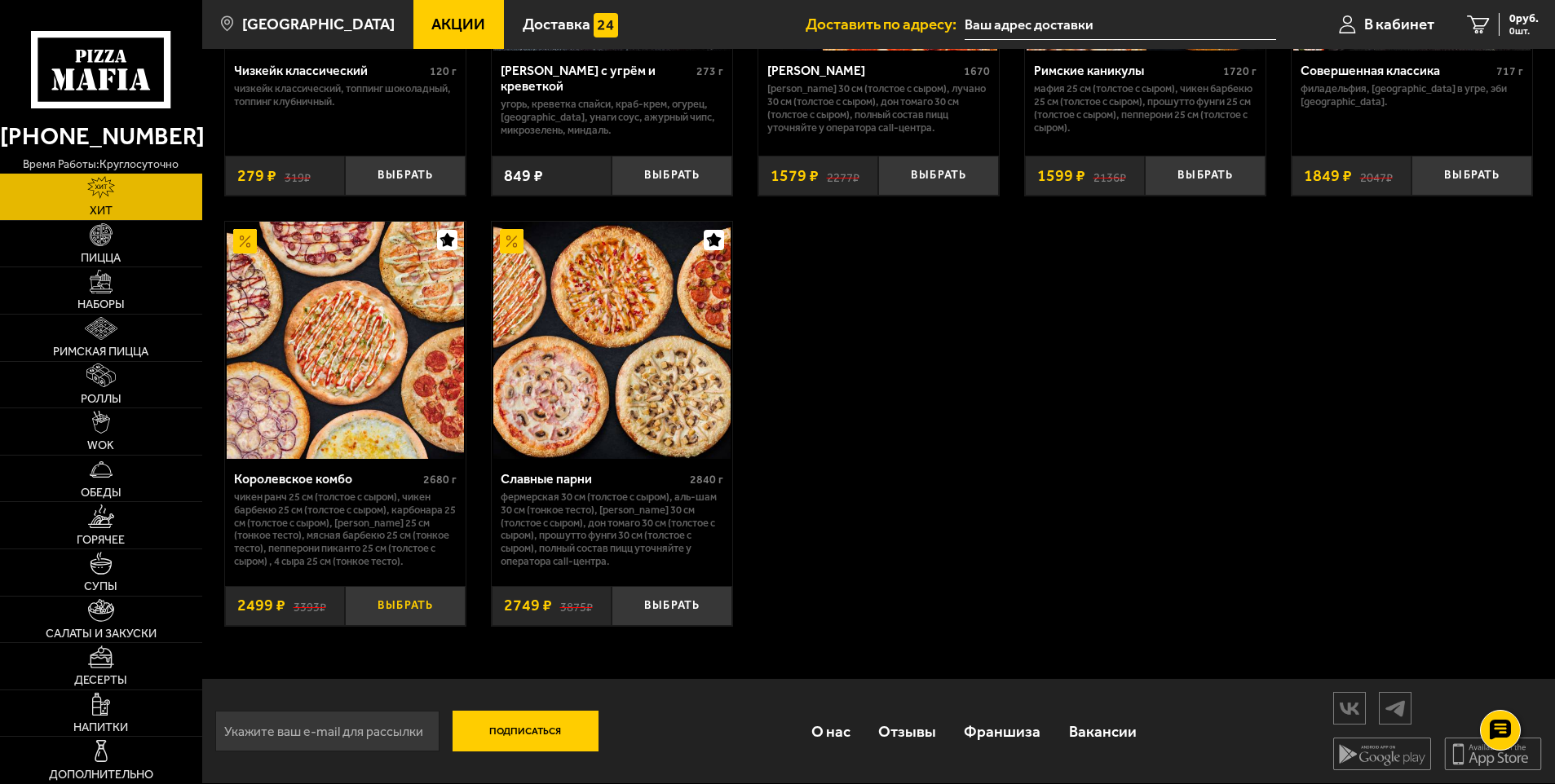
click at [391, 611] on button "Выбрать" at bounding box center [405, 607] width 121 height 40
click at [1500, 21] on span "2499 руб." at bounding box center [1514, 19] width 49 height 12
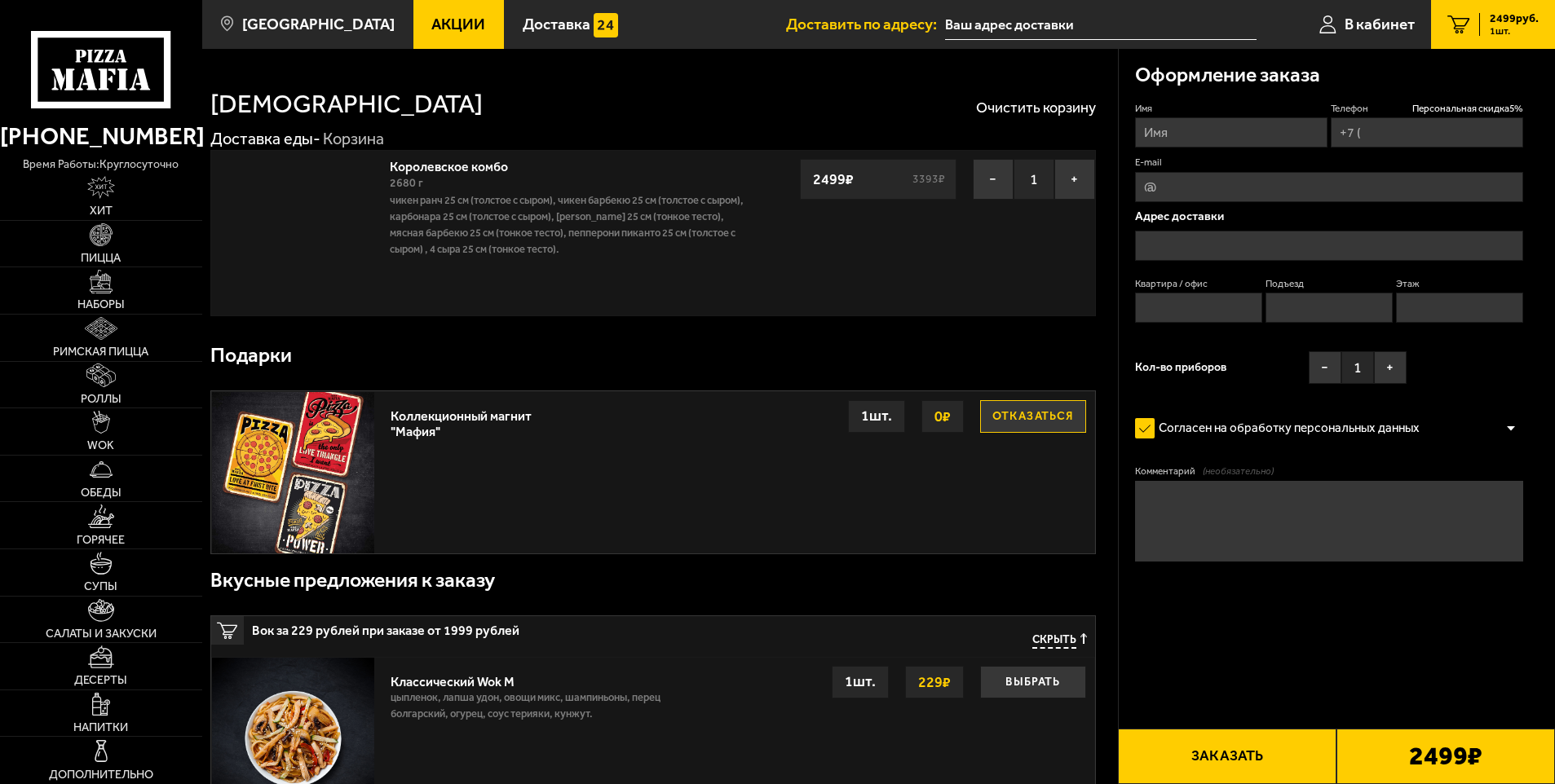
type input "+7 (995) 626-48-80"
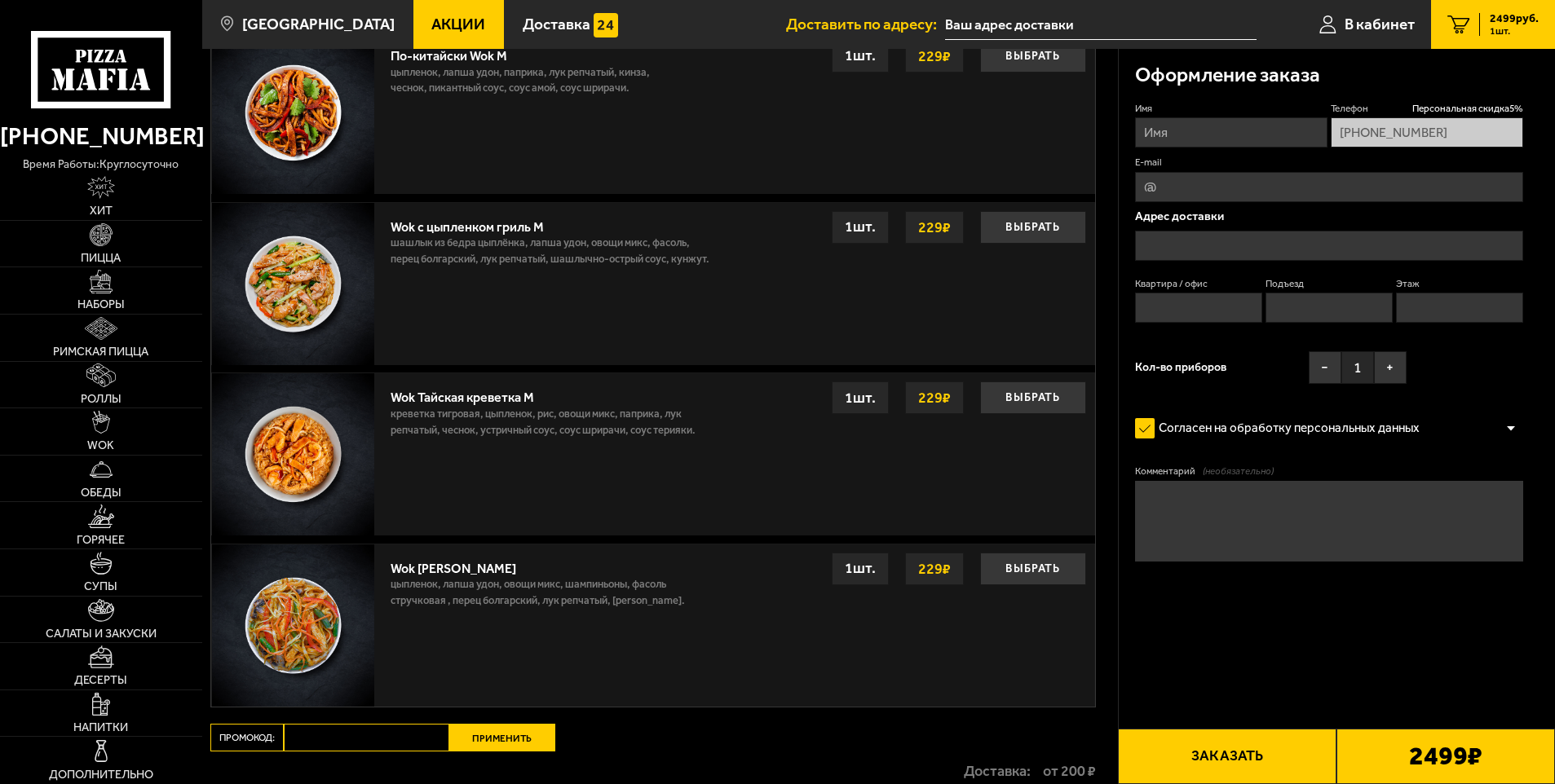
scroll to position [456, 0]
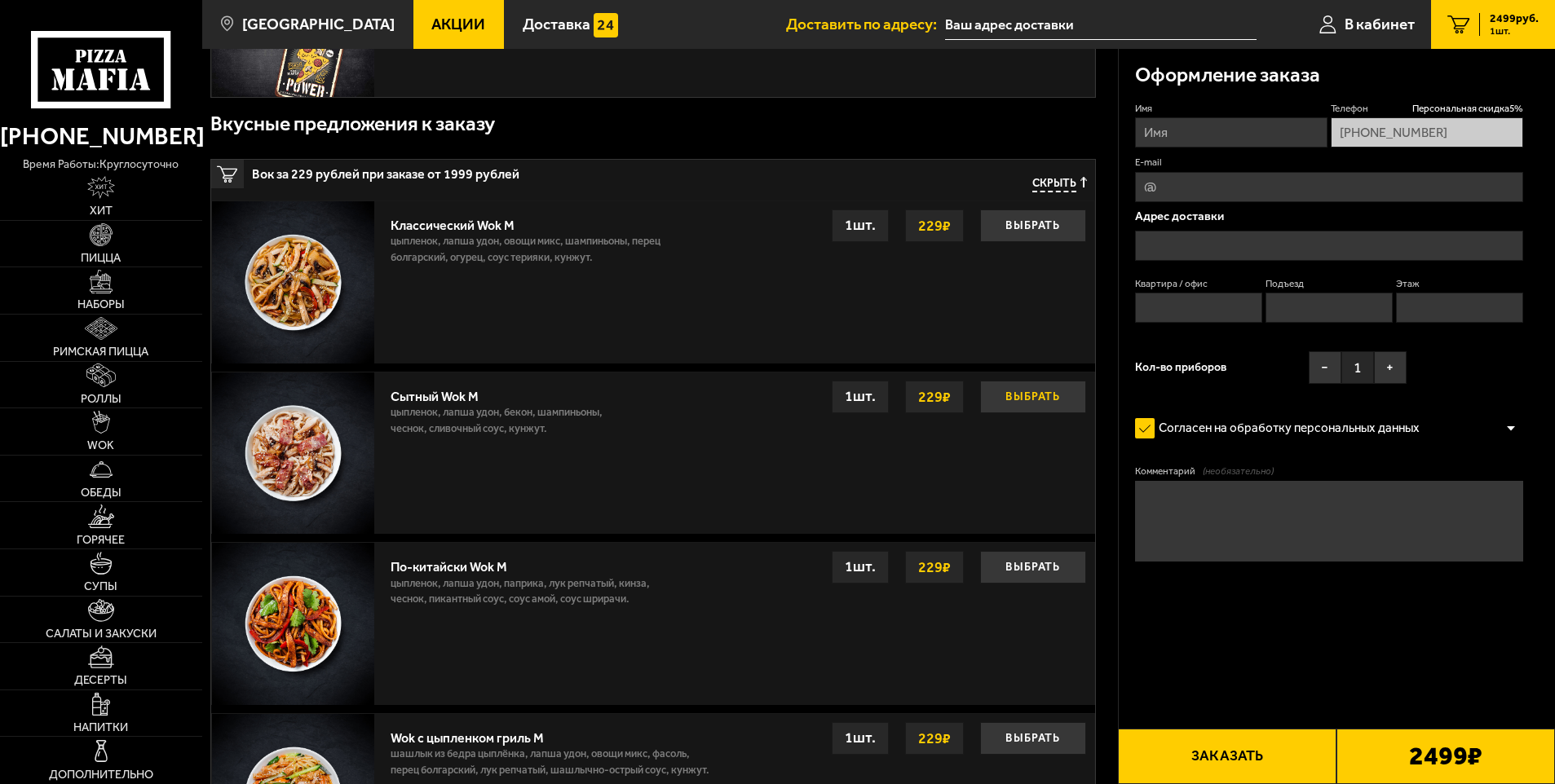
click at [1003, 401] on button "Выбрать" at bounding box center [1033, 397] width 106 height 33
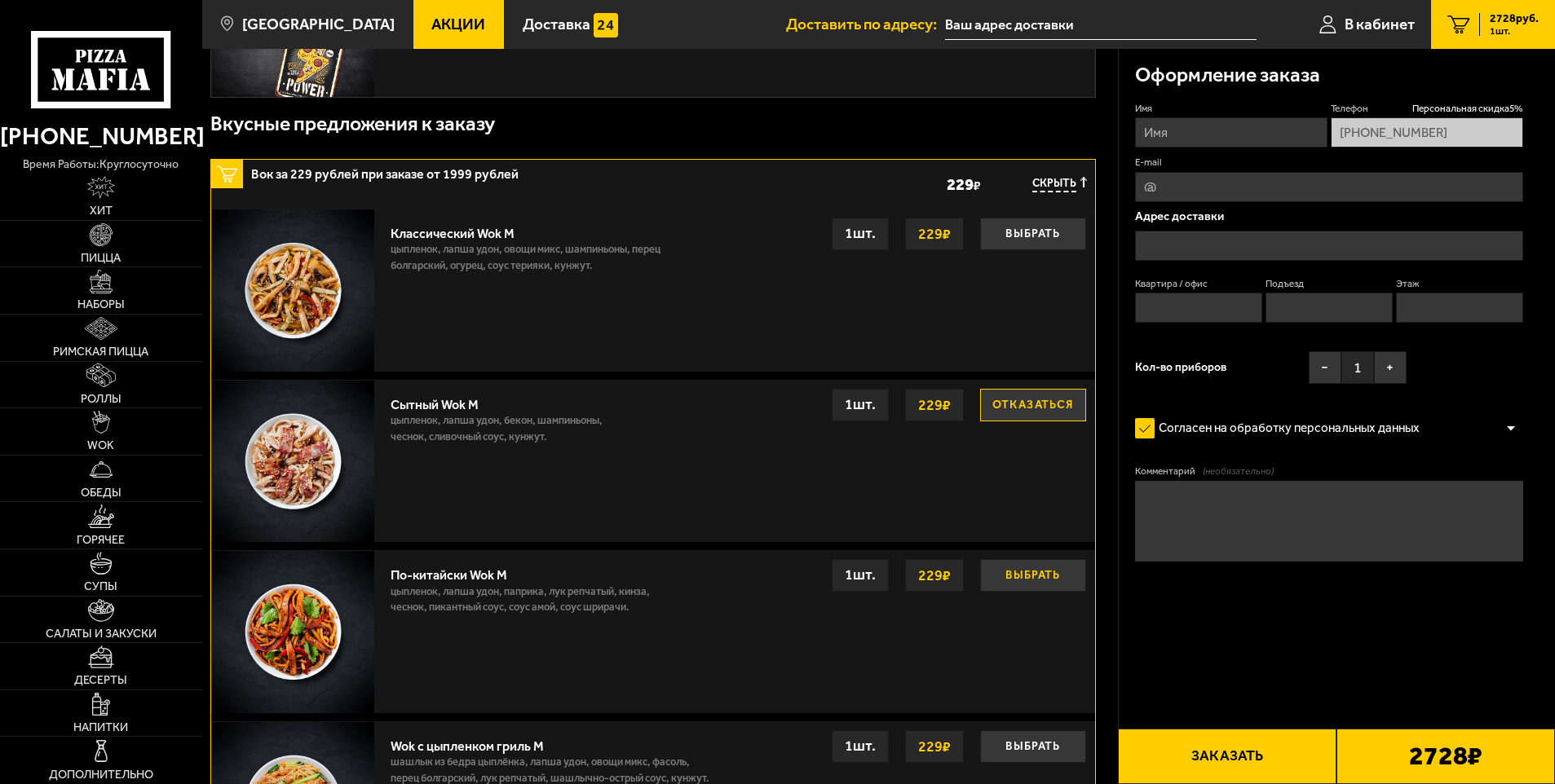
click at [1022, 571] on button "Выбрать" at bounding box center [1033, 576] width 106 height 33
click at [1017, 413] on button "Выбрать" at bounding box center [1033, 405] width 106 height 33
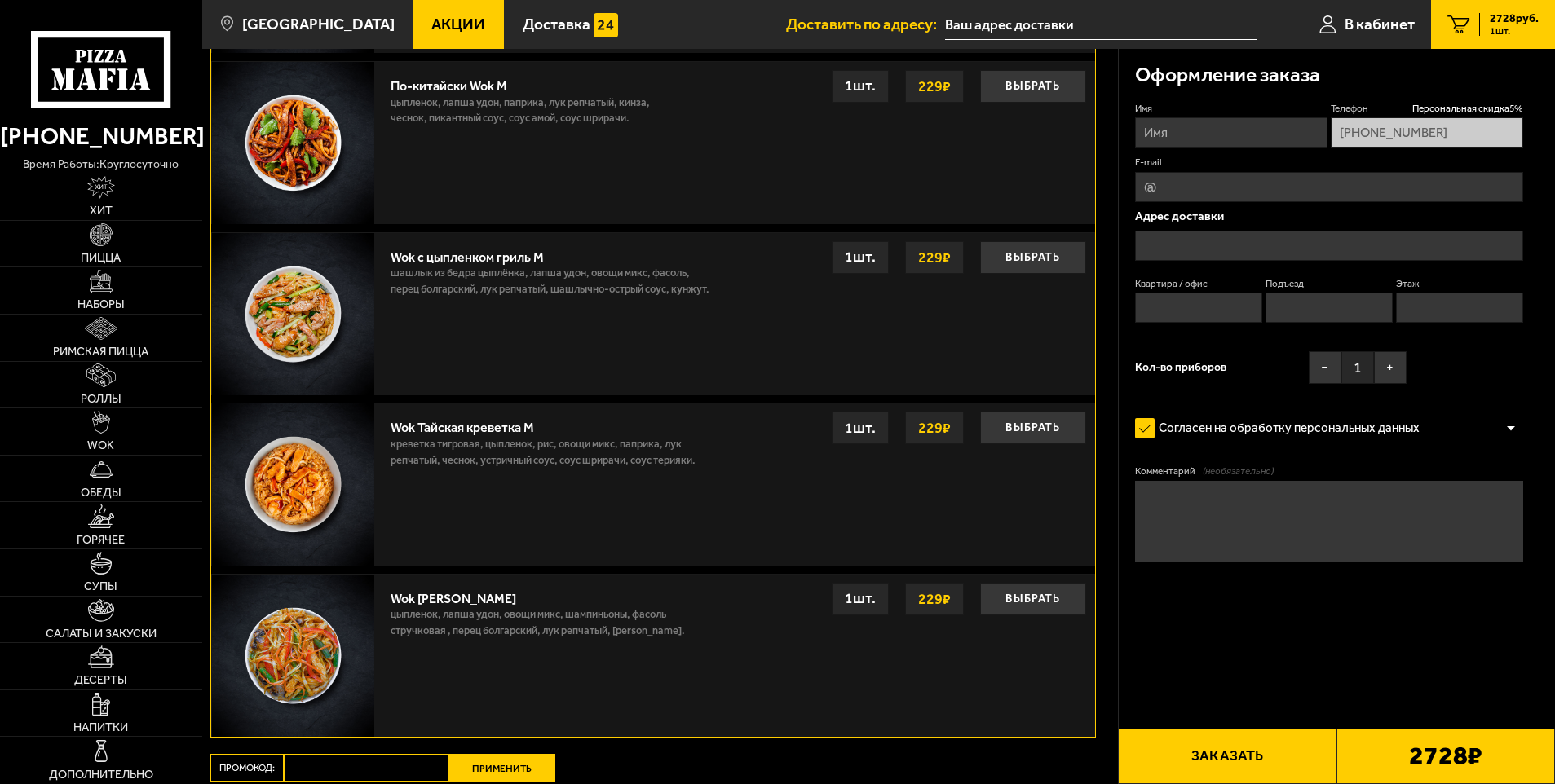
scroll to position [1198, 0]
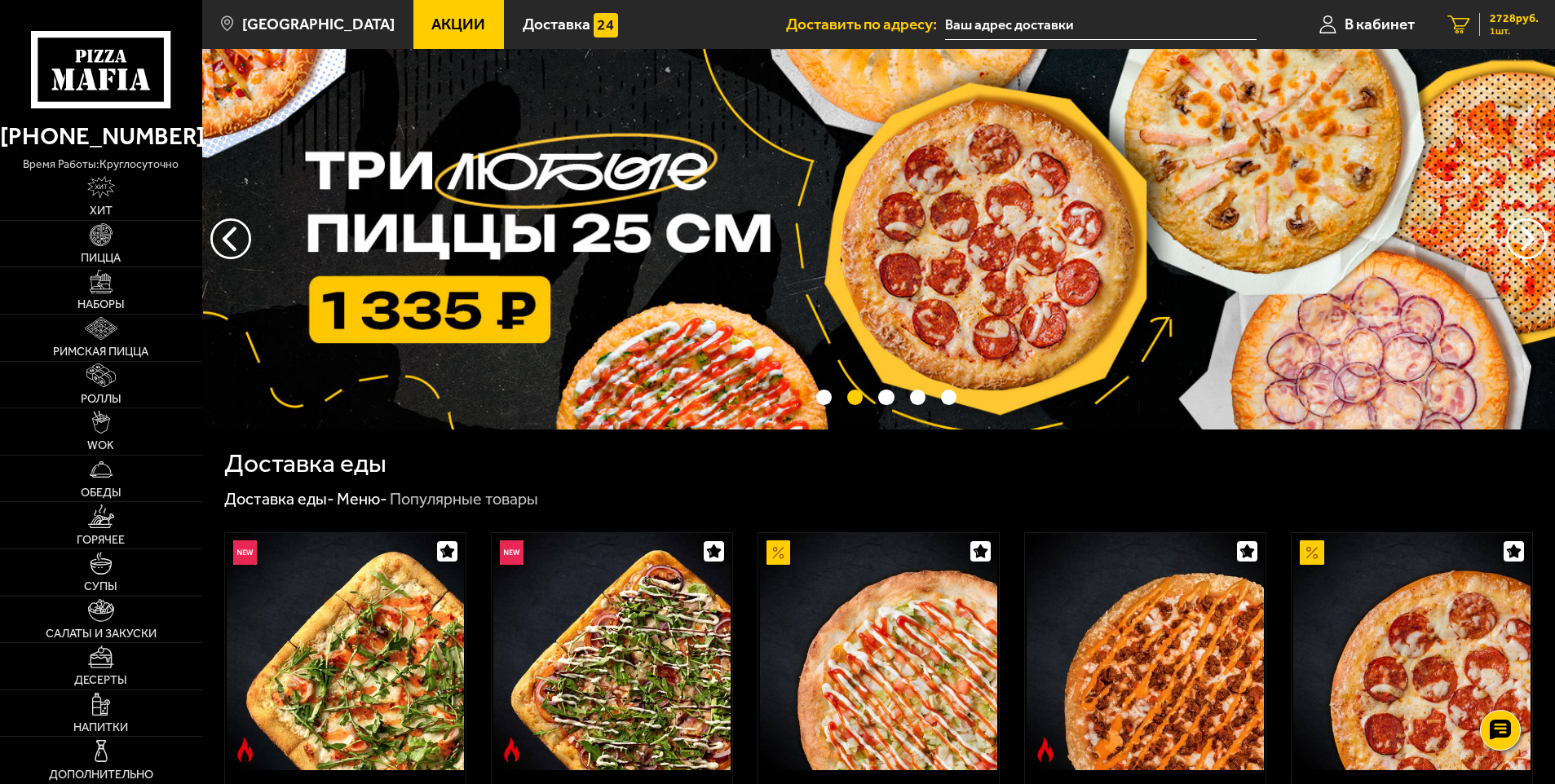
click at [1494, 26] on span "1 шт." at bounding box center [1514, 31] width 49 height 10
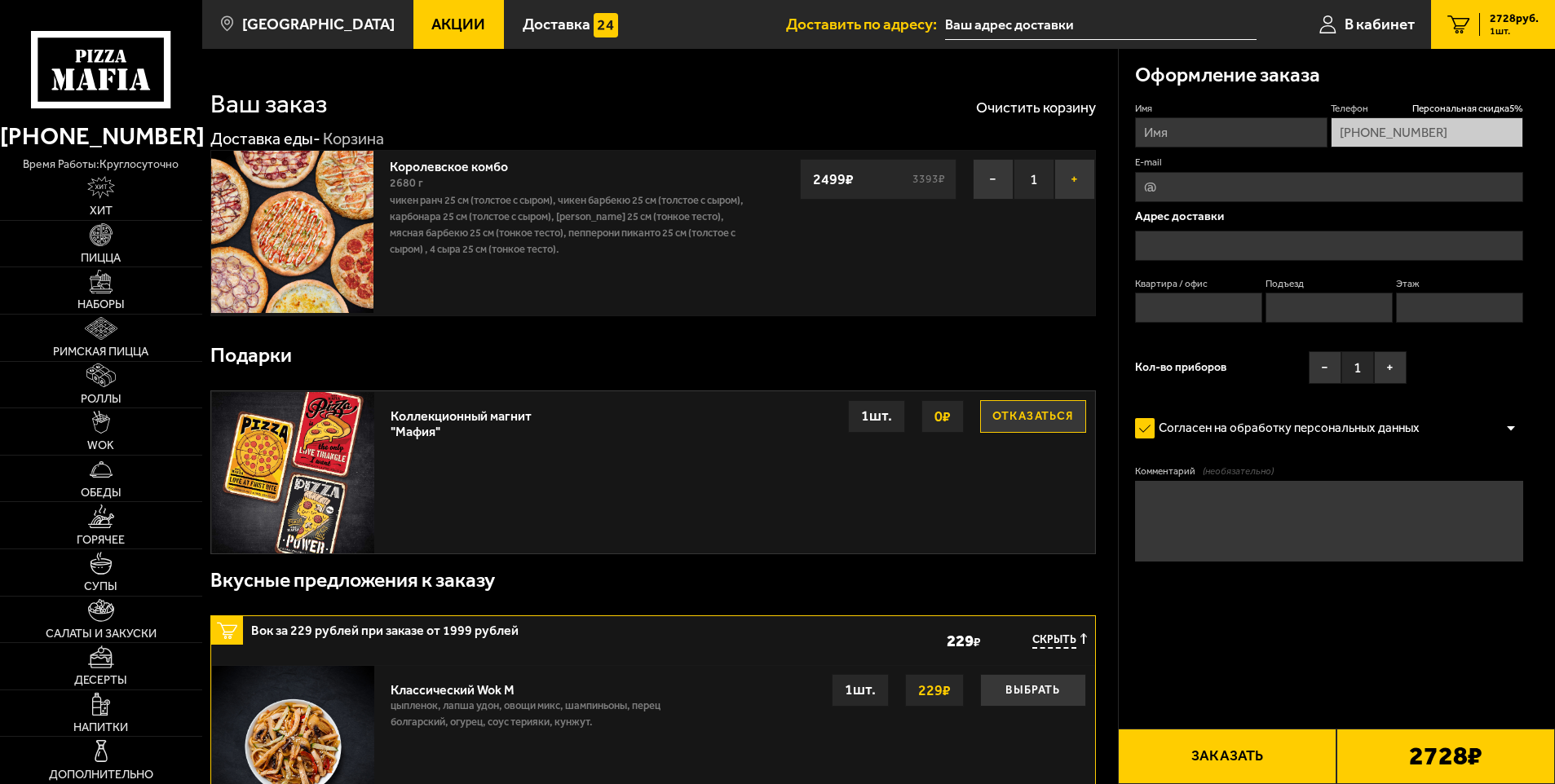
click at [1077, 183] on button "+" at bounding box center [1074, 179] width 41 height 41
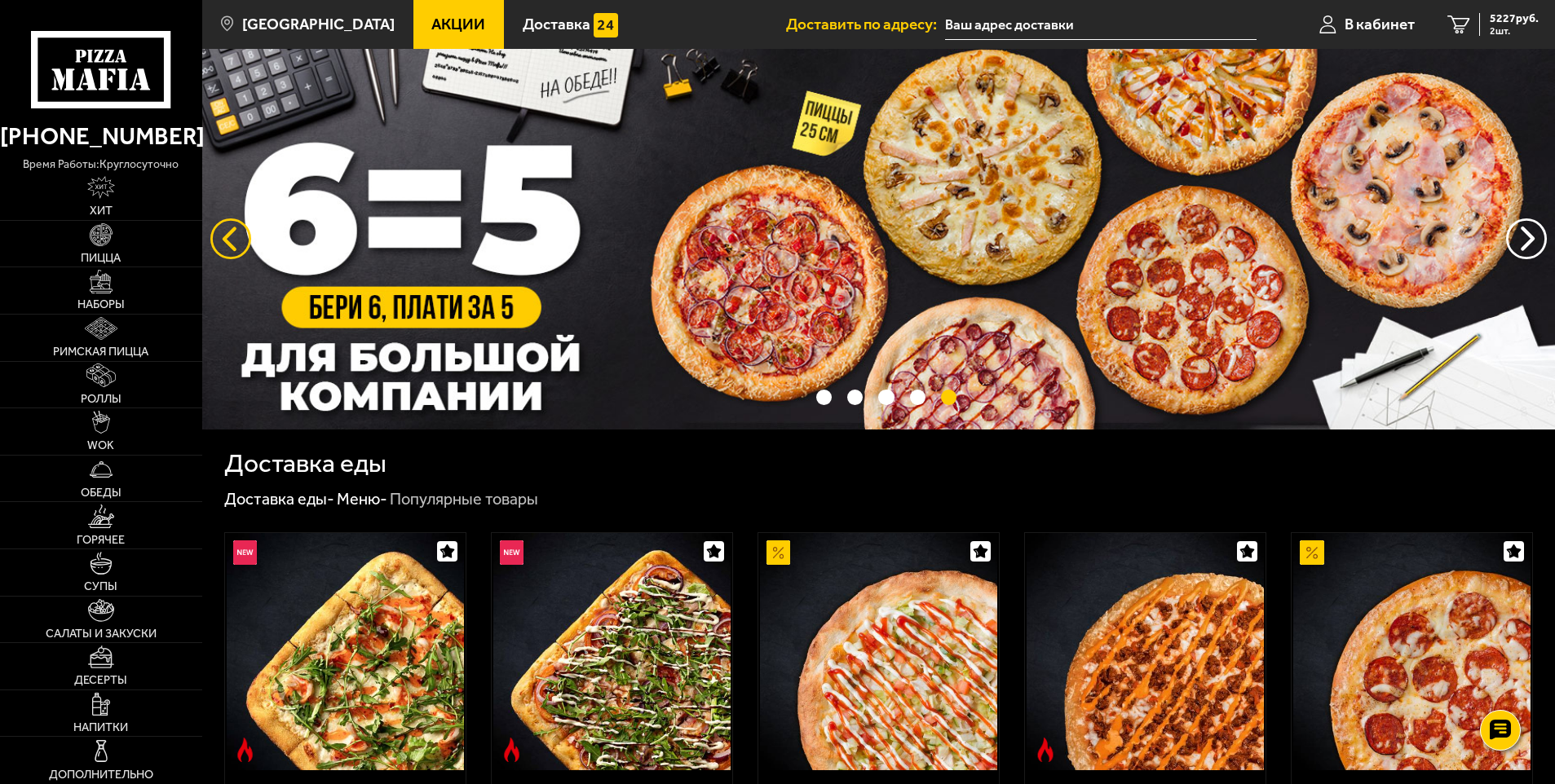
click at [224, 230] on button "следующий" at bounding box center [230, 239] width 41 height 41
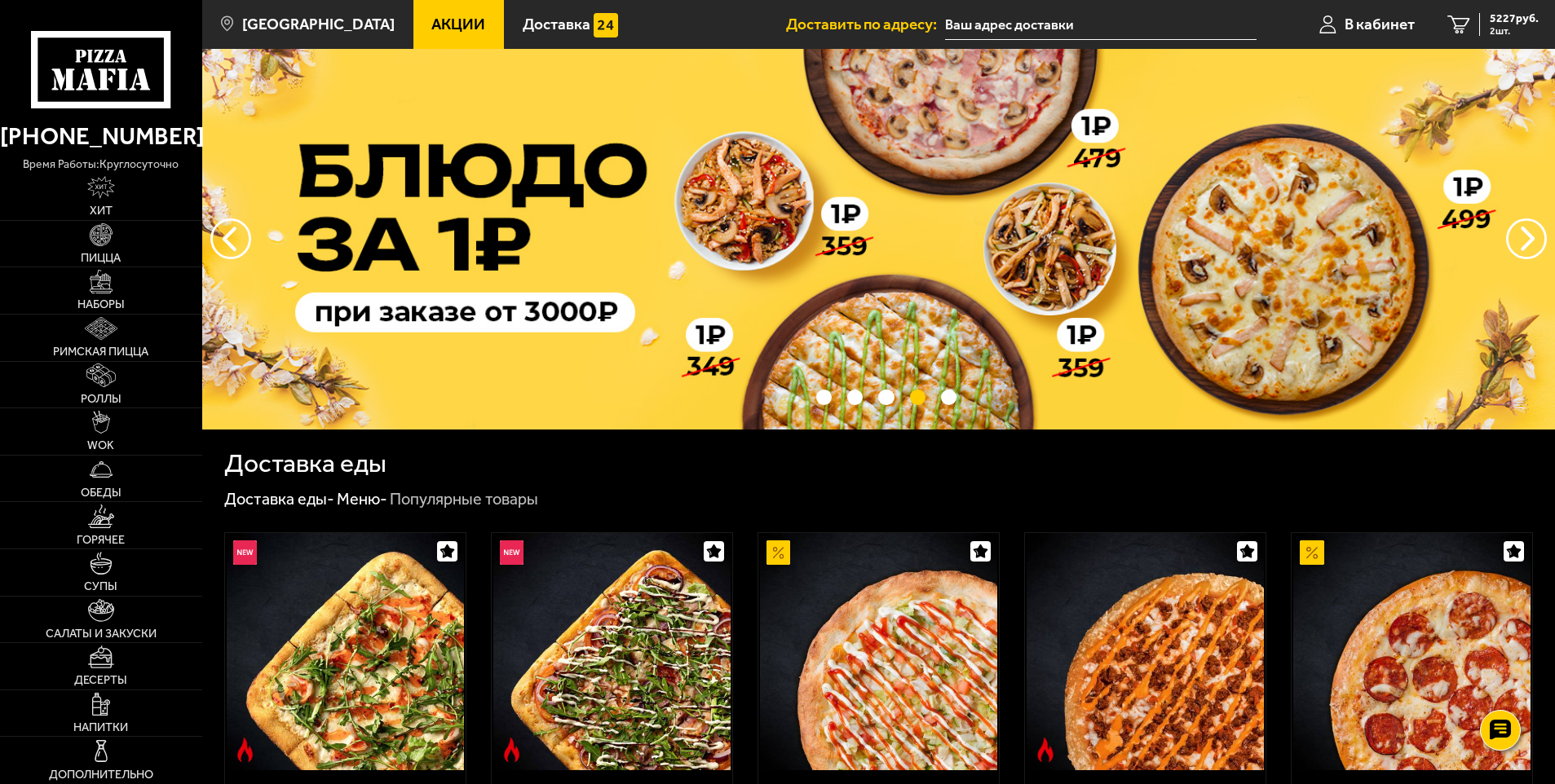
click at [613, 257] on img at bounding box center [878, 239] width 1352 height 381
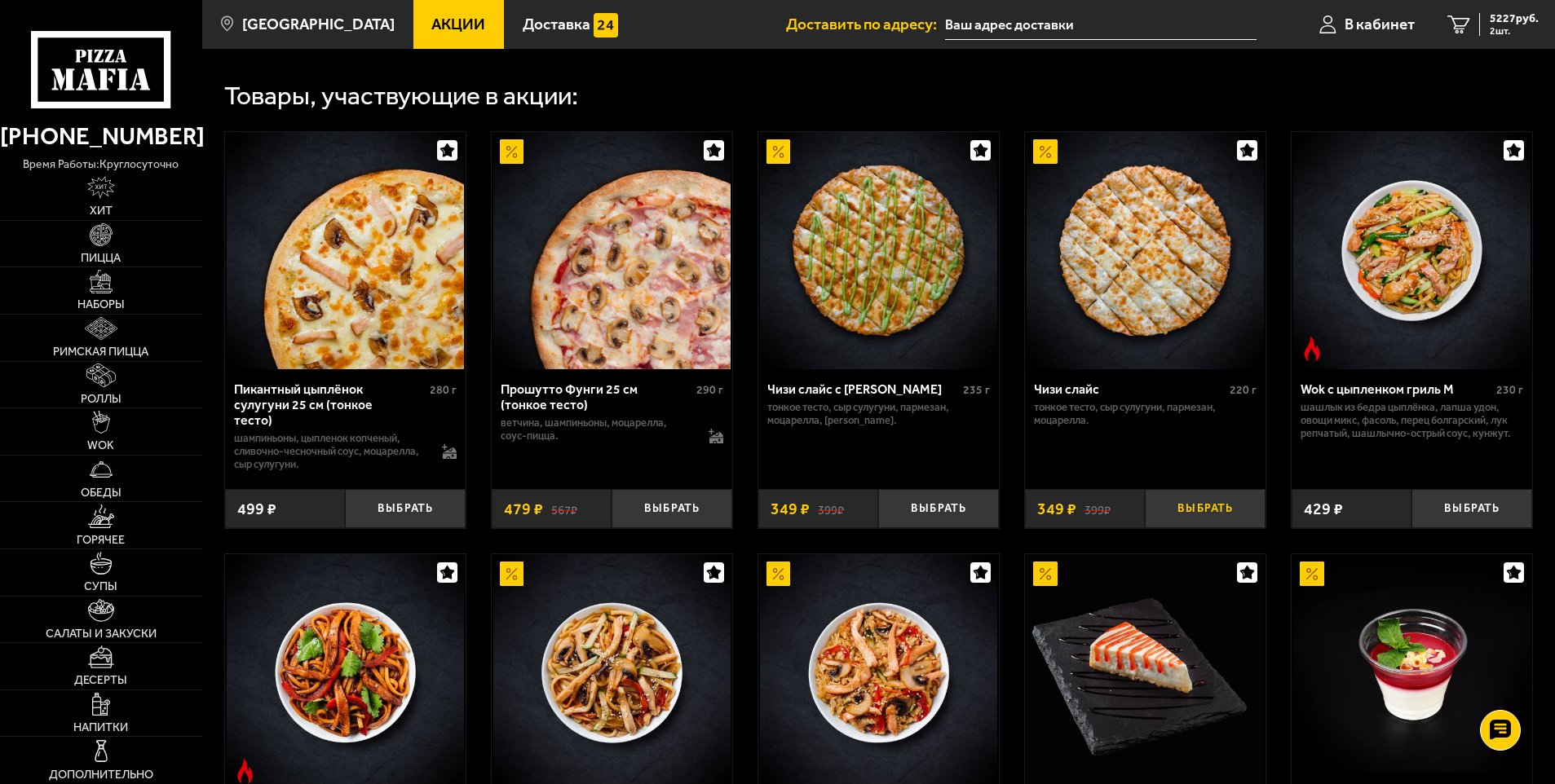
scroll to position [435, 0]
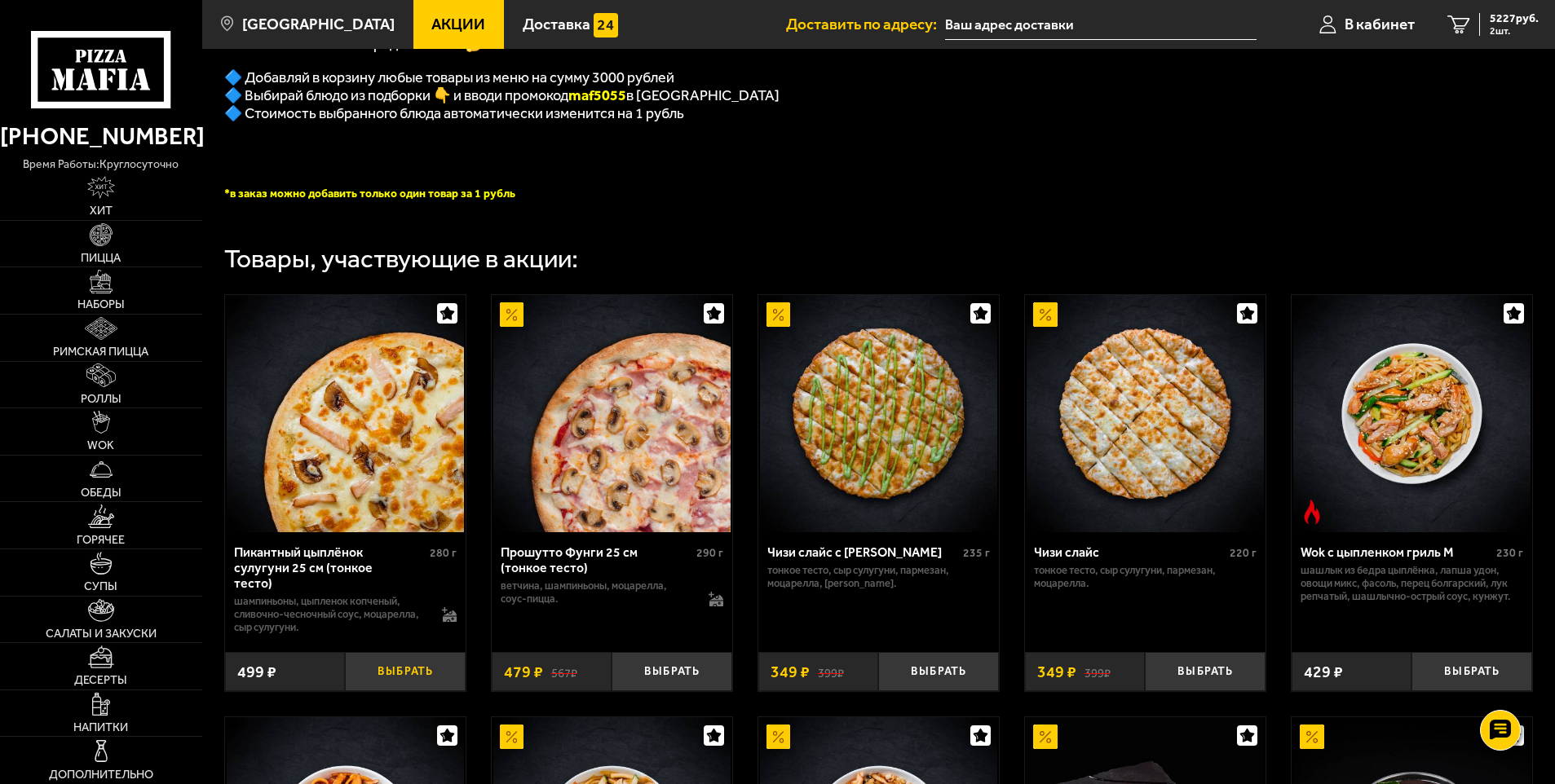
click at [411, 666] on button "Выбрать" at bounding box center [405, 672] width 121 height 40
click at [1503, 33] on span "3 шт." at bounding box center [1514, 31] width 49 height 10
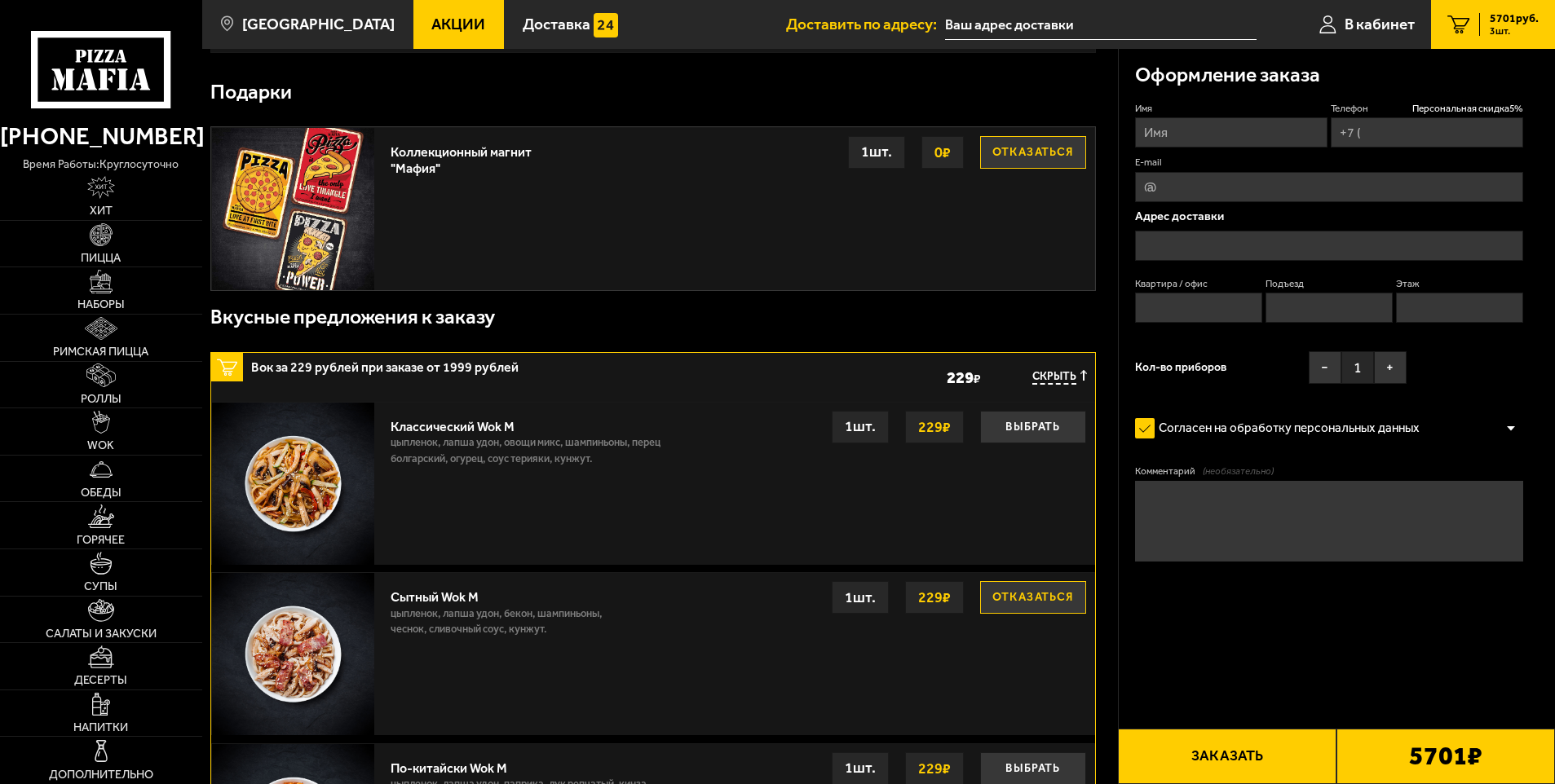
type input "+7 (995) 626-48-80"
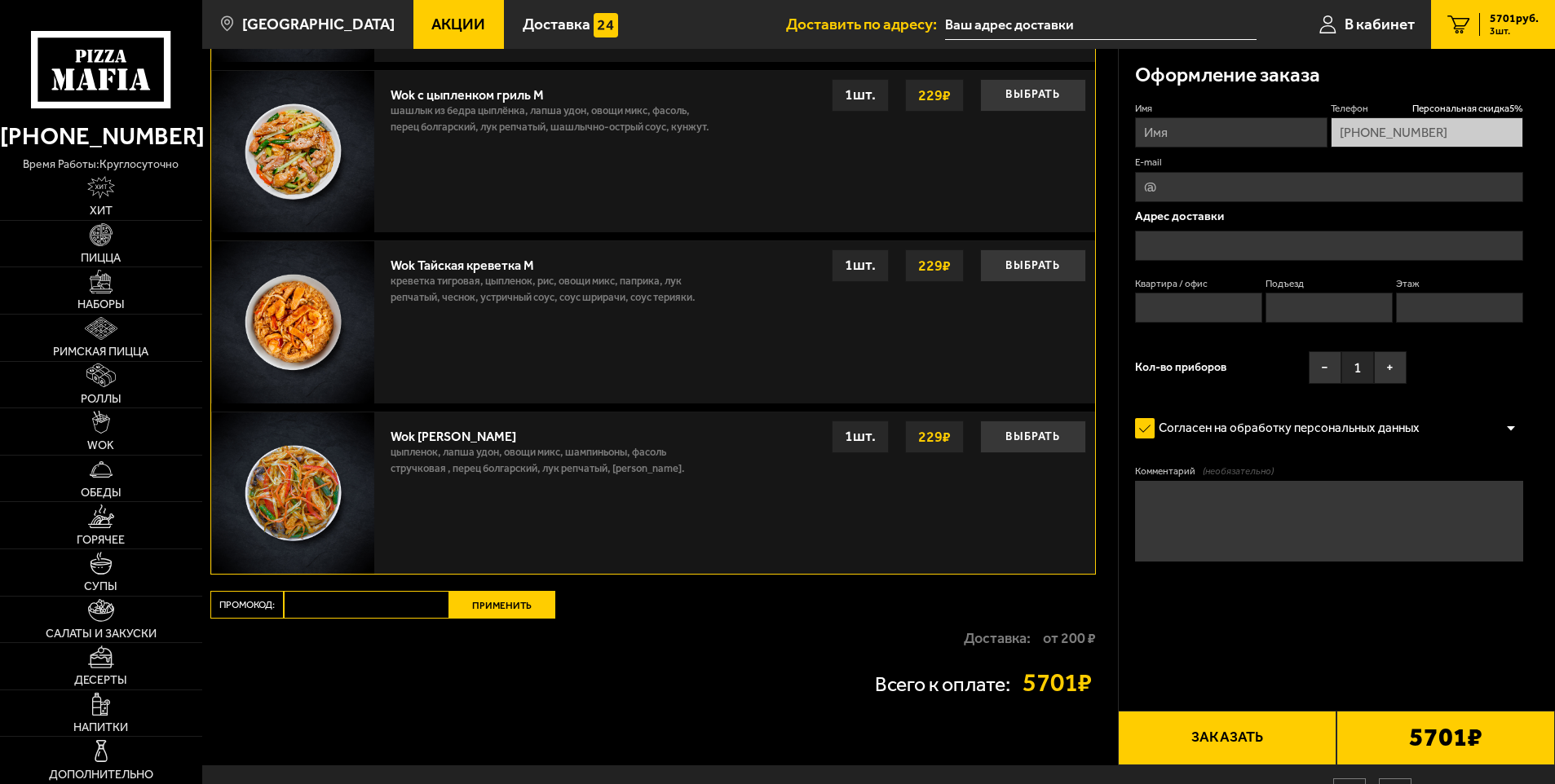
scroll to position [1371, 0]
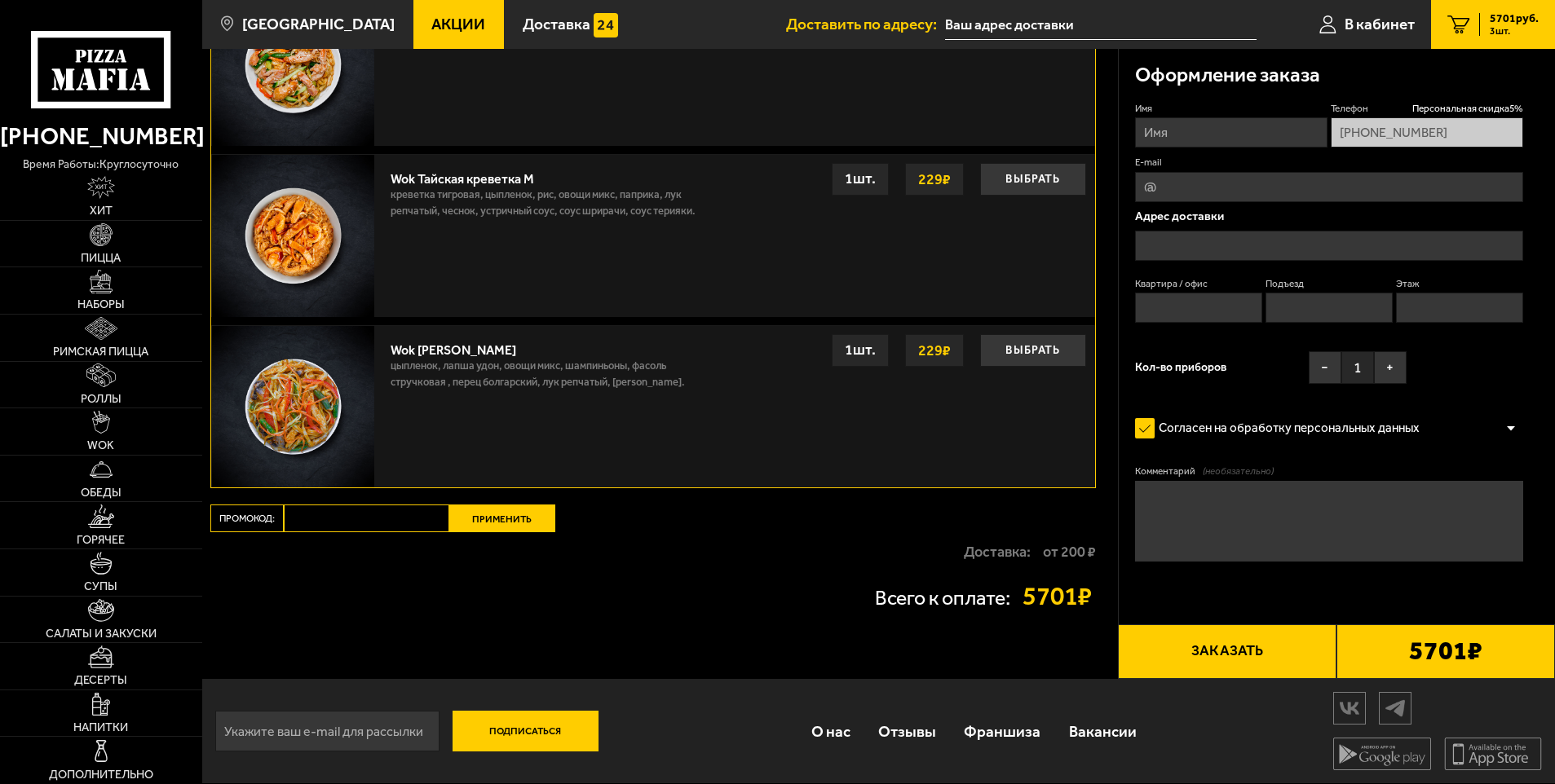
click at [340, 524] on input "Промокод:" at bounding box center [366, 518] width 166 height 28
type input "maf5055"
click at [510, 518] on button "Применить" at bounding box center [503, 518] width 106 height 28
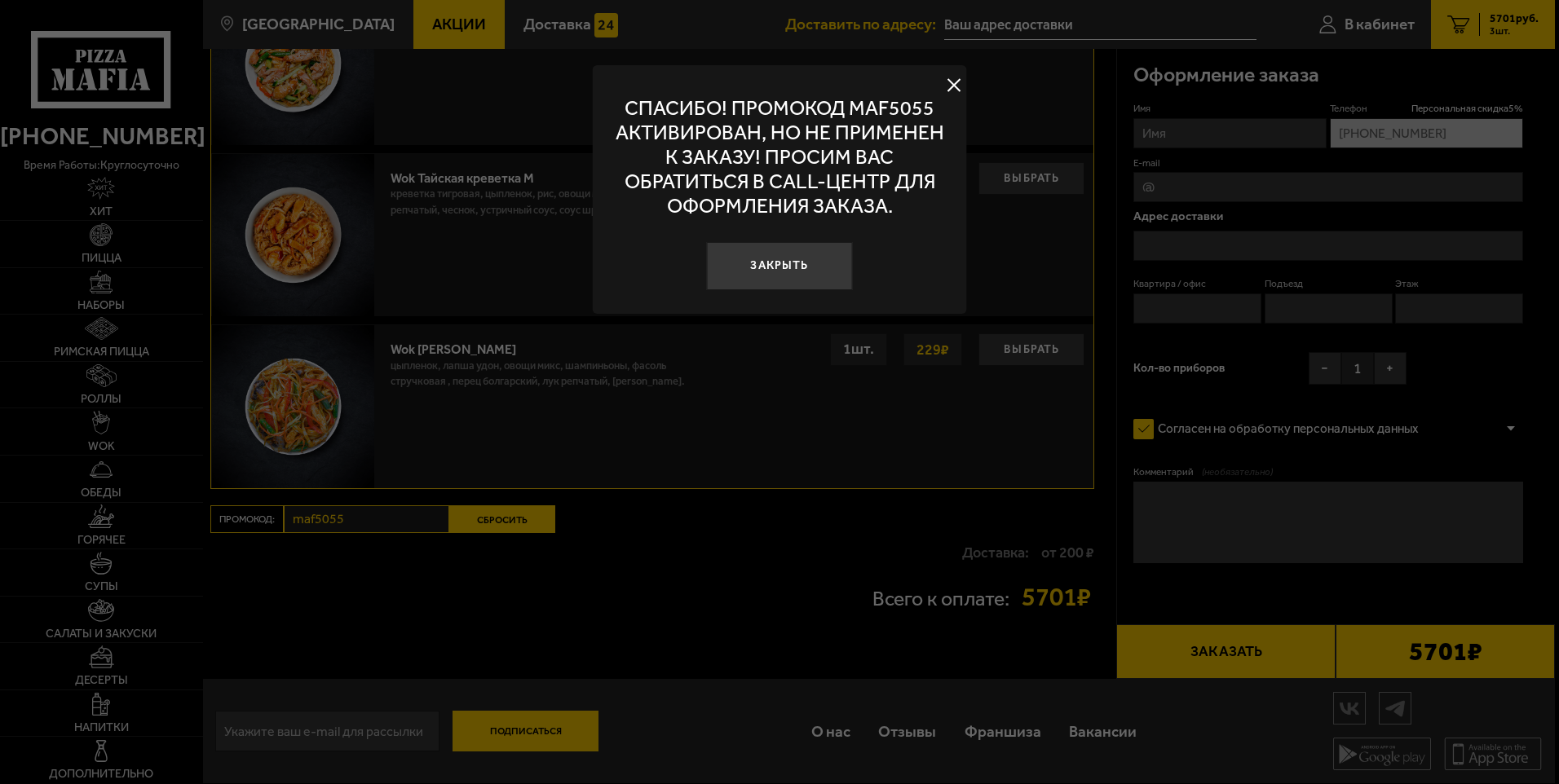
click at [956, 79] on button at bounding box center [954, 85] width 24 height 24
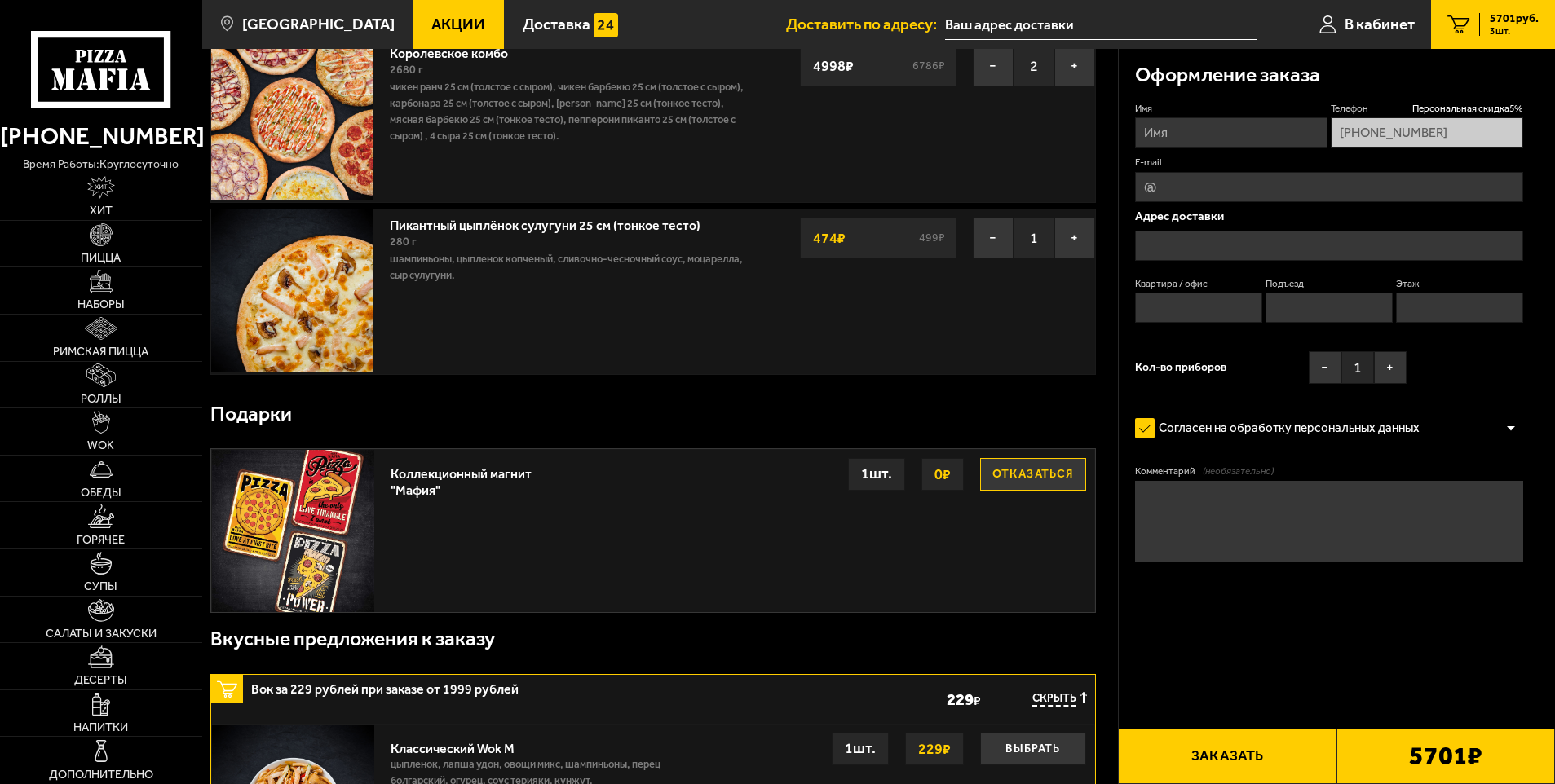
scroll to position [0, 0]
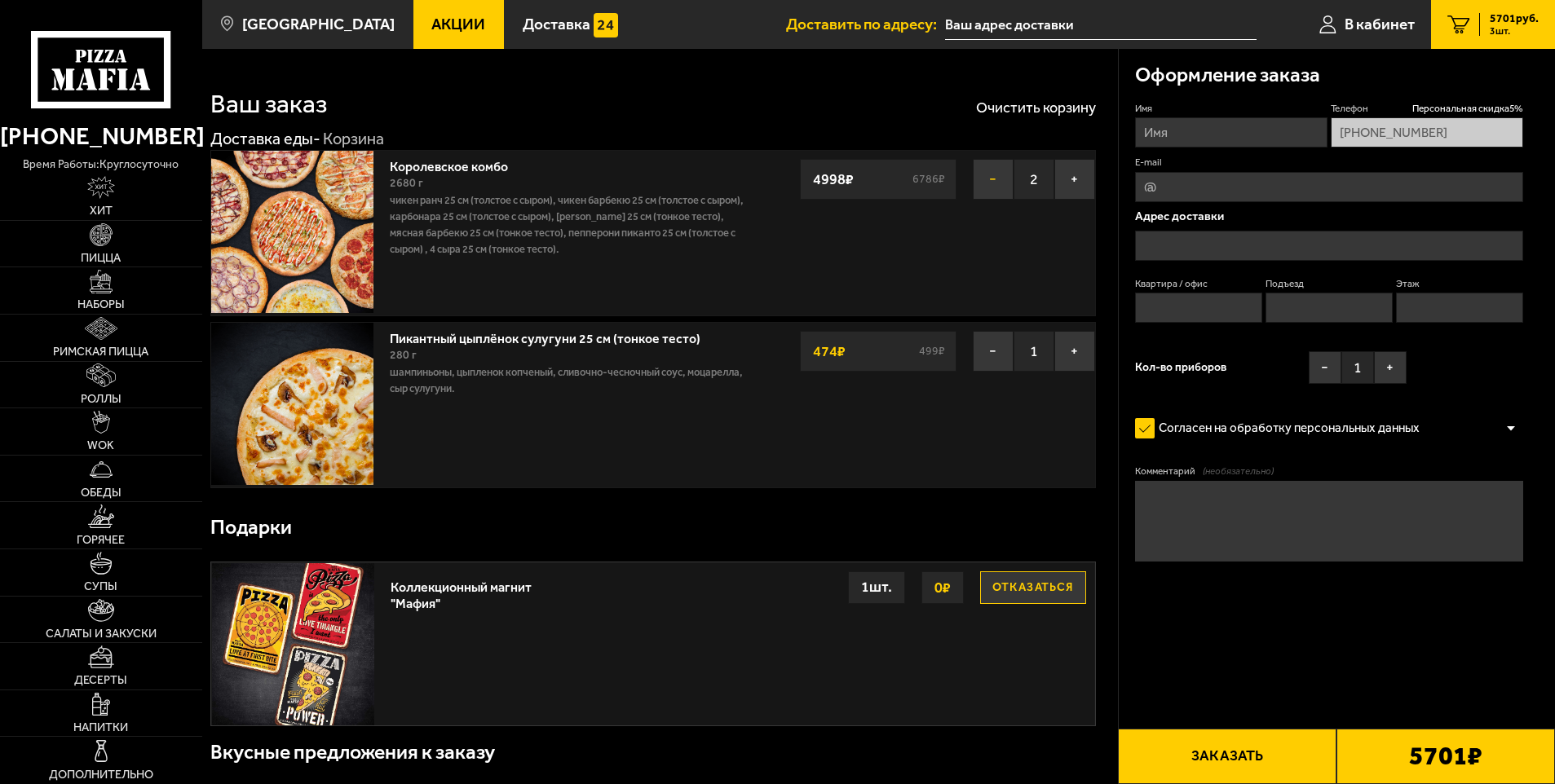
click at [992, 179] on button "−" at bounding box center [993, 179] width 41 height 41
click at [981, 355] on button "−" at bounding box center [993, 351] width 41 height 41
